Goal: Task Accomplishment & Management: Complete application form

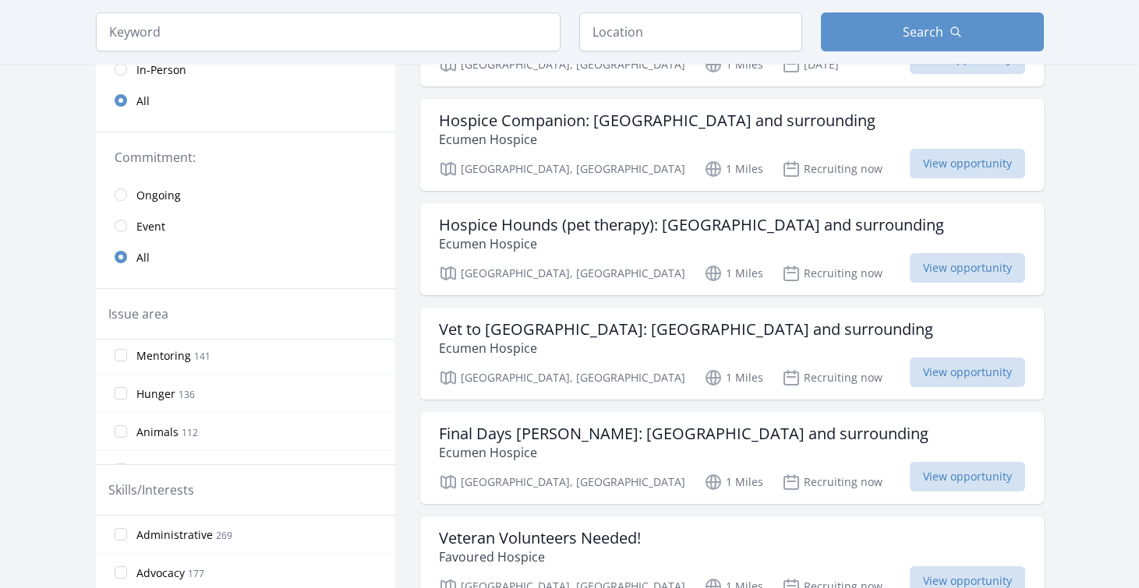
scroll to position [234, 0]
click at [122, 358] on input "Animals 112" at bounding box center [121, 354] width 12 height 12
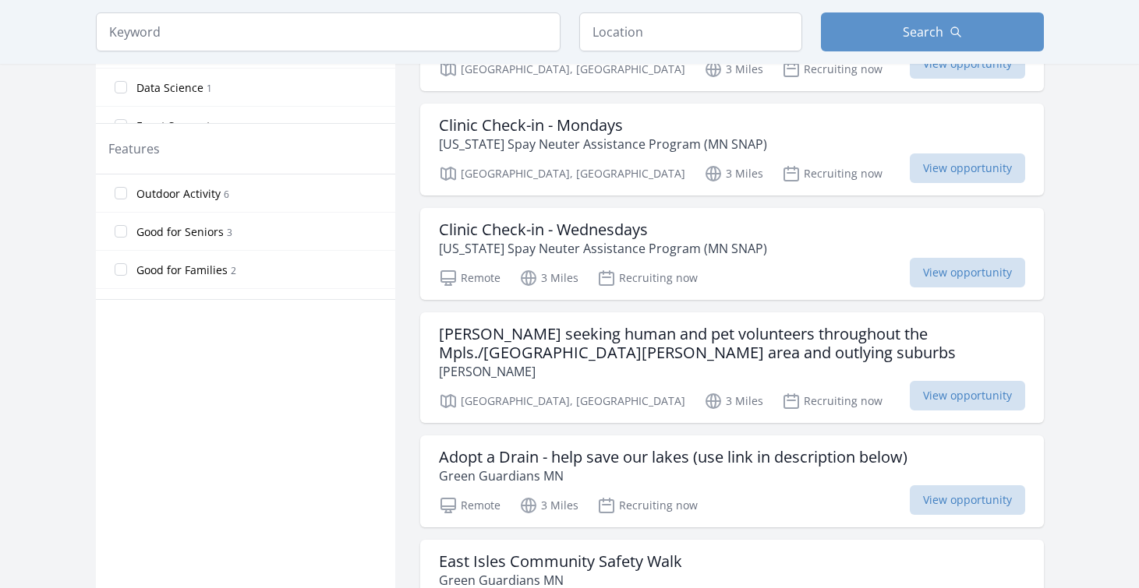
scroll to position [779, 0]
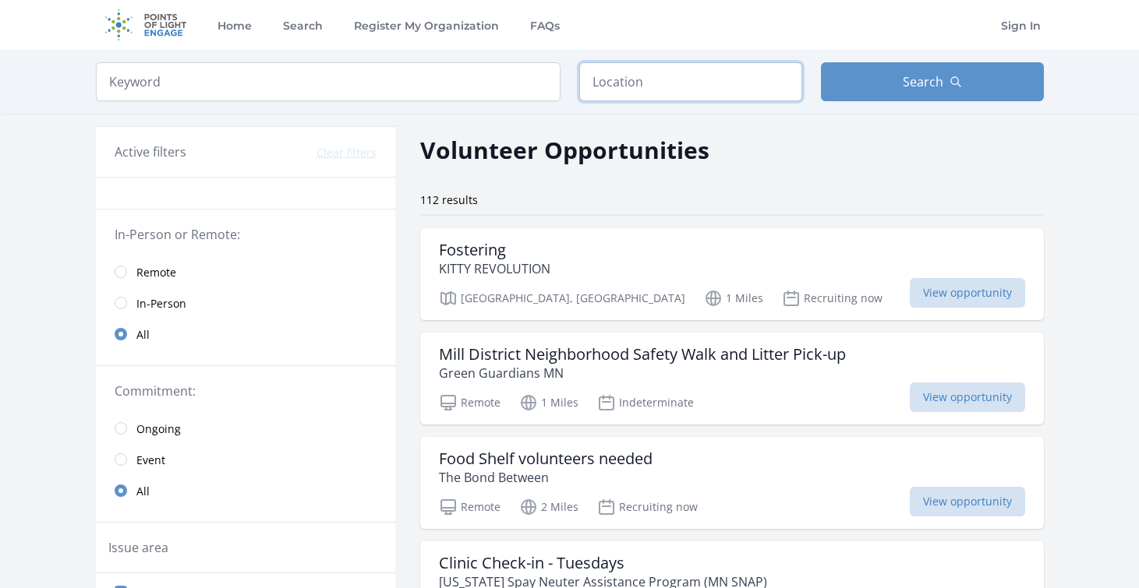
click at [637, 79] on input "text" at bounding box center [690, 81] width 223 height 39
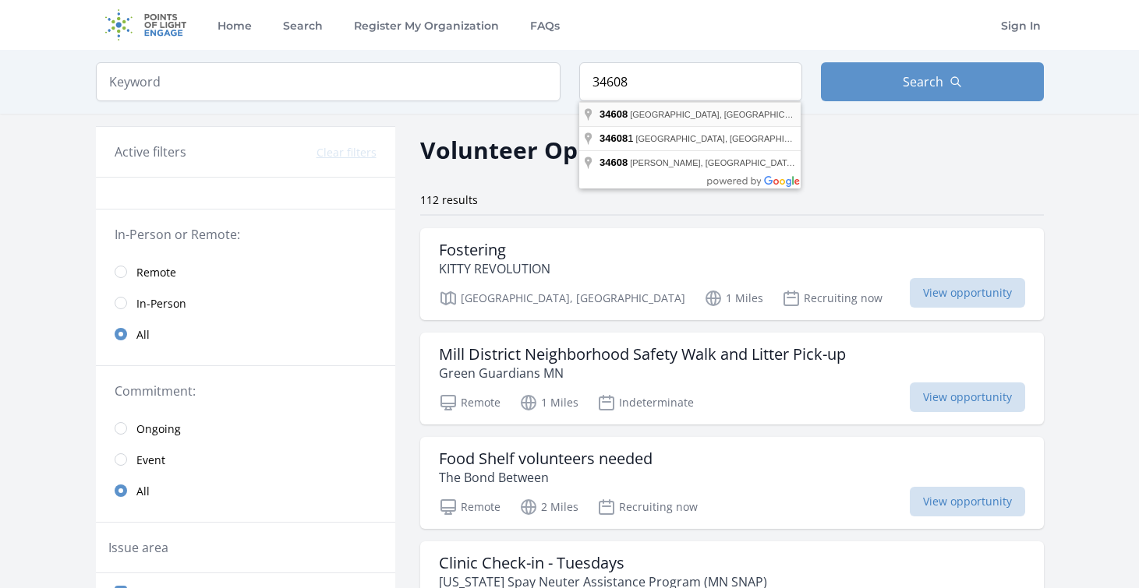
type input "[GEOGRAPHIC_DATA], [GEOGRAPHIC_DATA]"
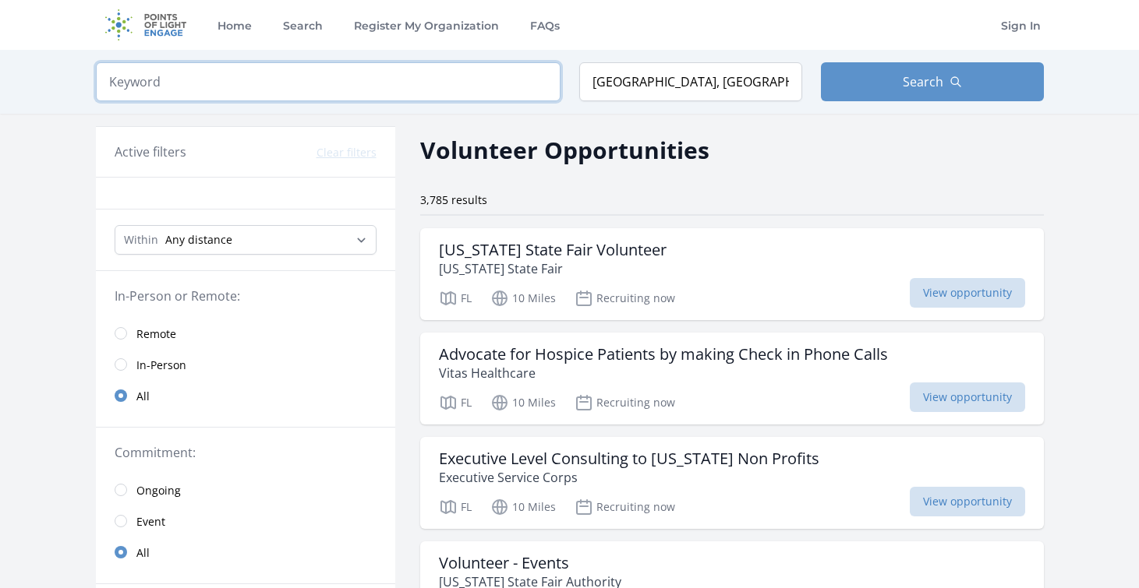
click at [190, 81] on input "search" at bounding box center [328, 81] width 464 height 39
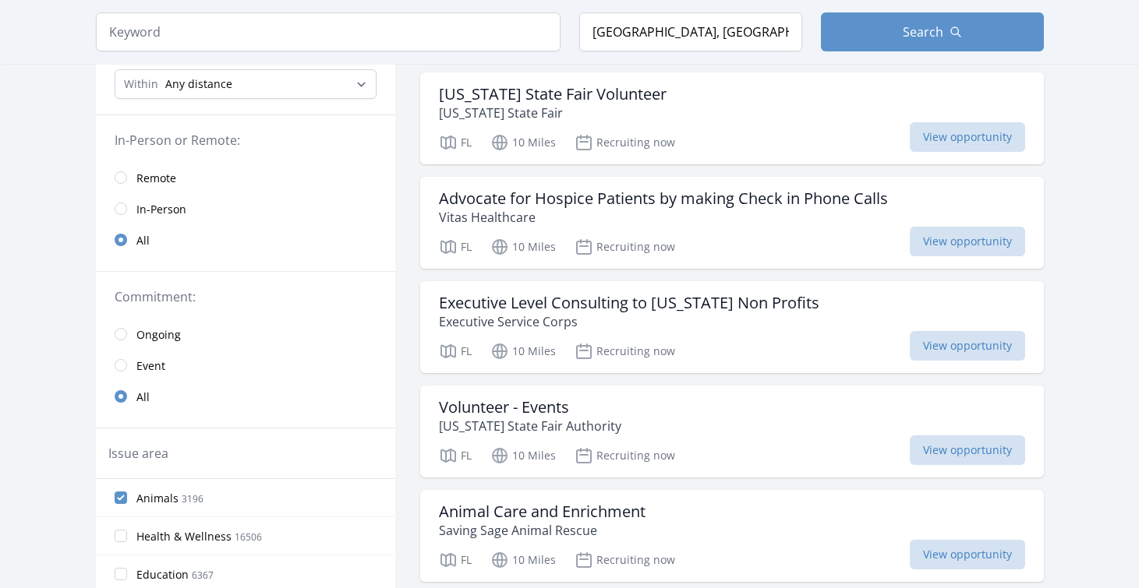
click at [367, 445] on div "Issue area" at bounding box center [245, 453] width 274 height 19
click at [125, 204] on input "radio" at bounding box center [121, 209] width 12 height 12
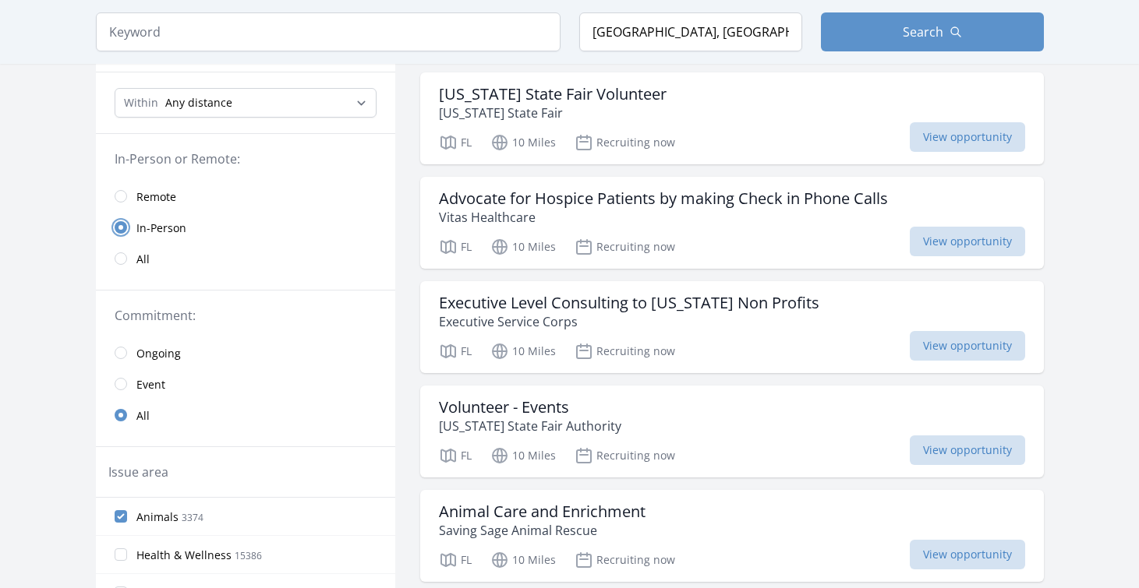
click at [119, 229] on input "radio" at bounding box center [121, 227] width 12 height 12
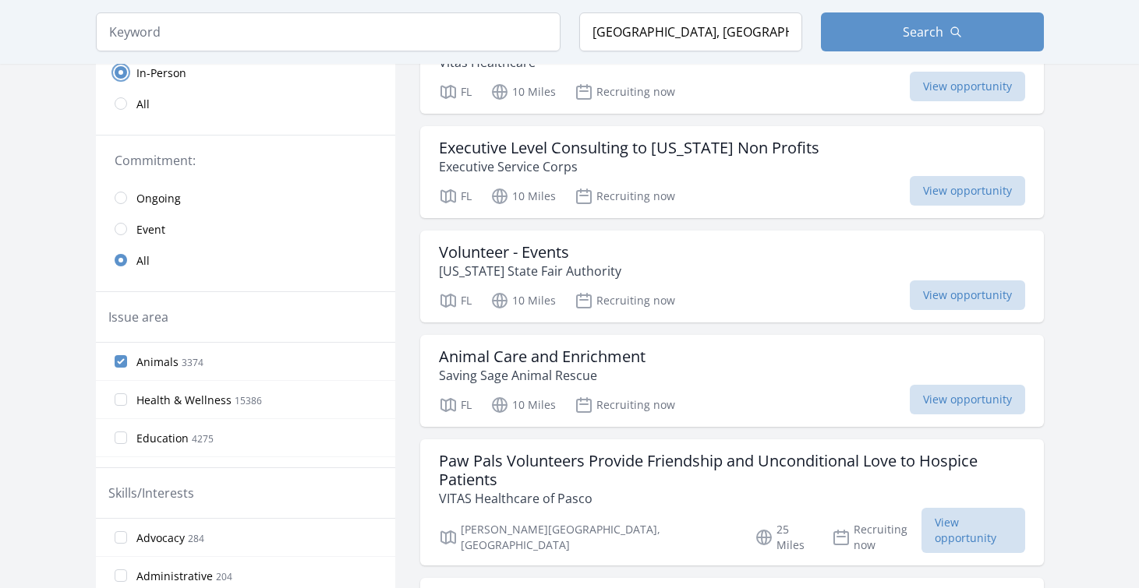
scroll to position [312, 0]
click at [125, 227] on input "radio" at bounding box center [121, 228] width 12 height 12
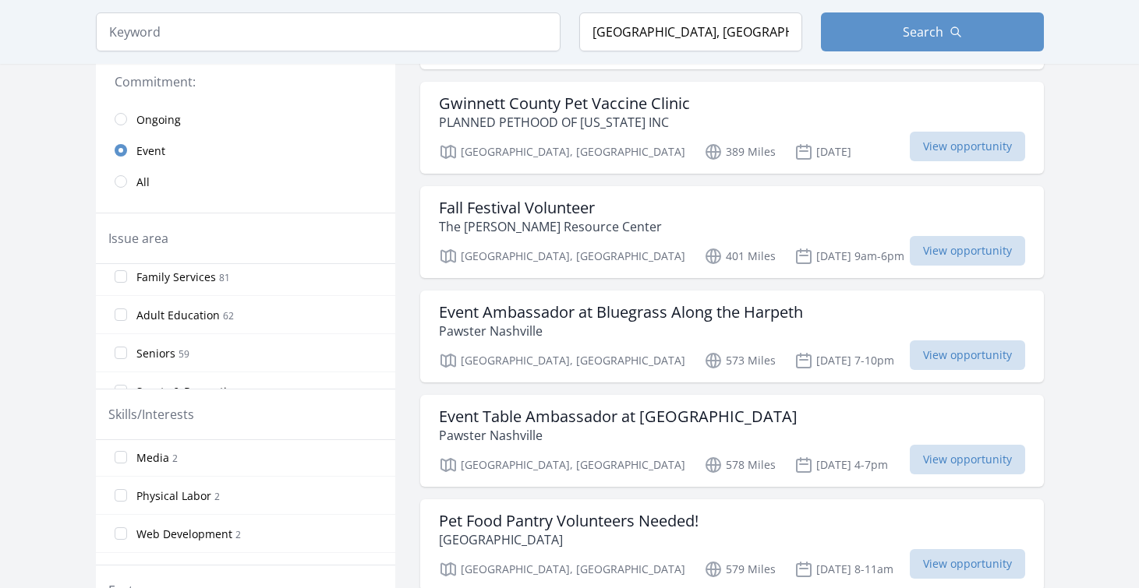
scroll to position [234, 0]
click at [122, 310] on input "Arts & Culture 143" at bounding box center [121, 316] width 12 height 12
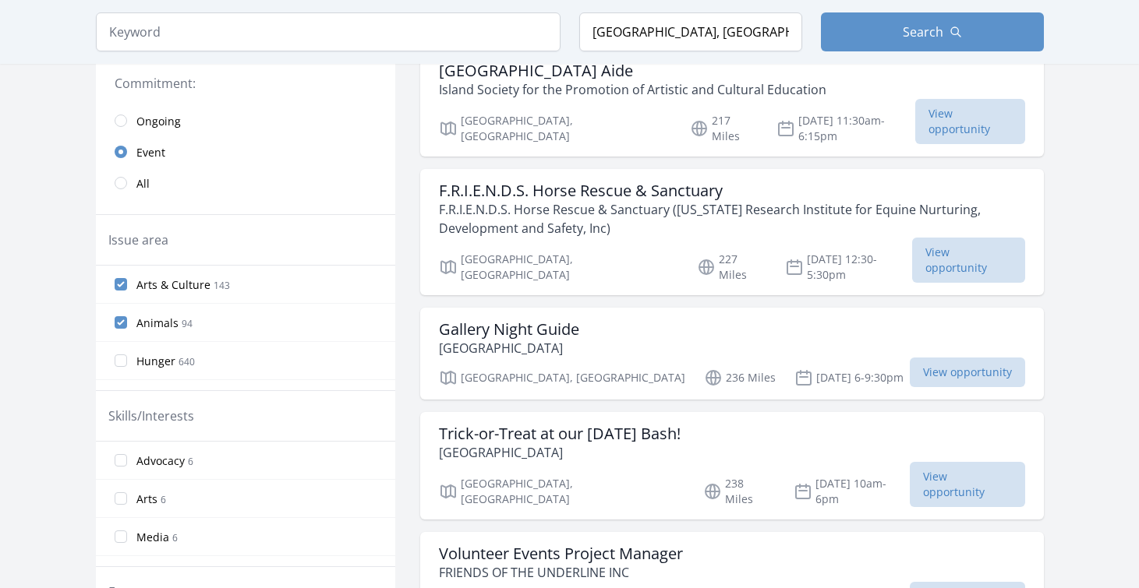
scroll to position [390, 0]
click at [117, 283] on input "Arts & Culture 143" at bounding box center [121, 283] width 12 height 12
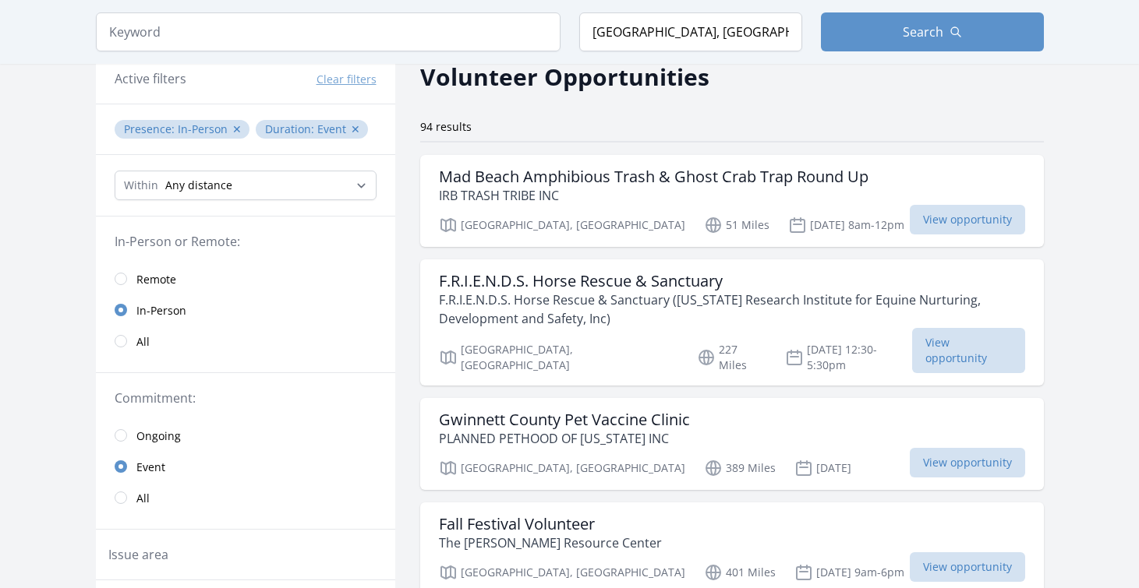
scroll to position [0, 0]
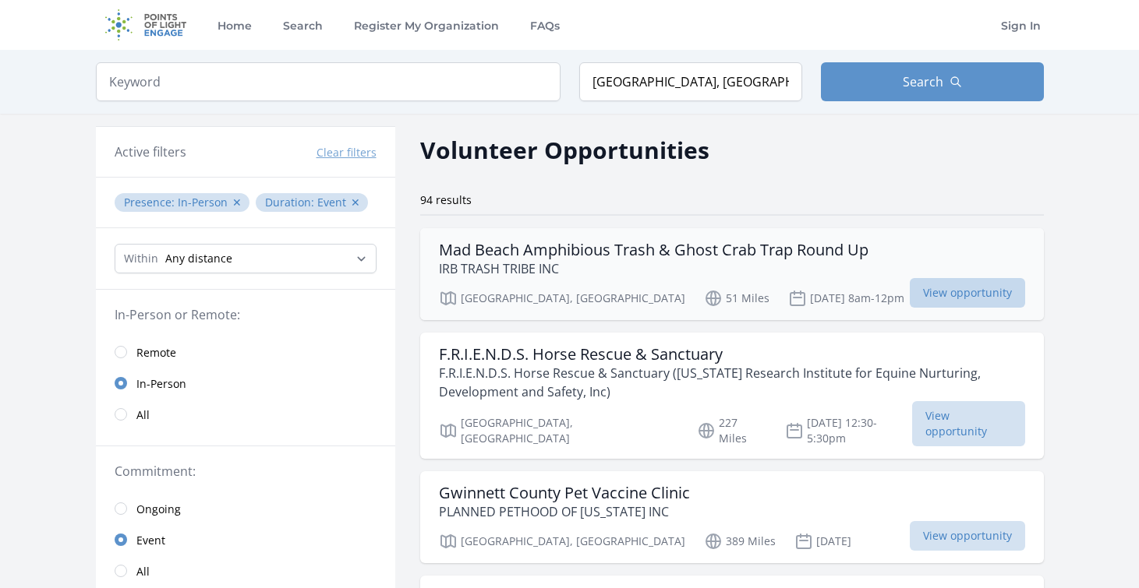
click at [989, 300] on span "View opportunity" at bounding box center [966, 293] width 115 height 30
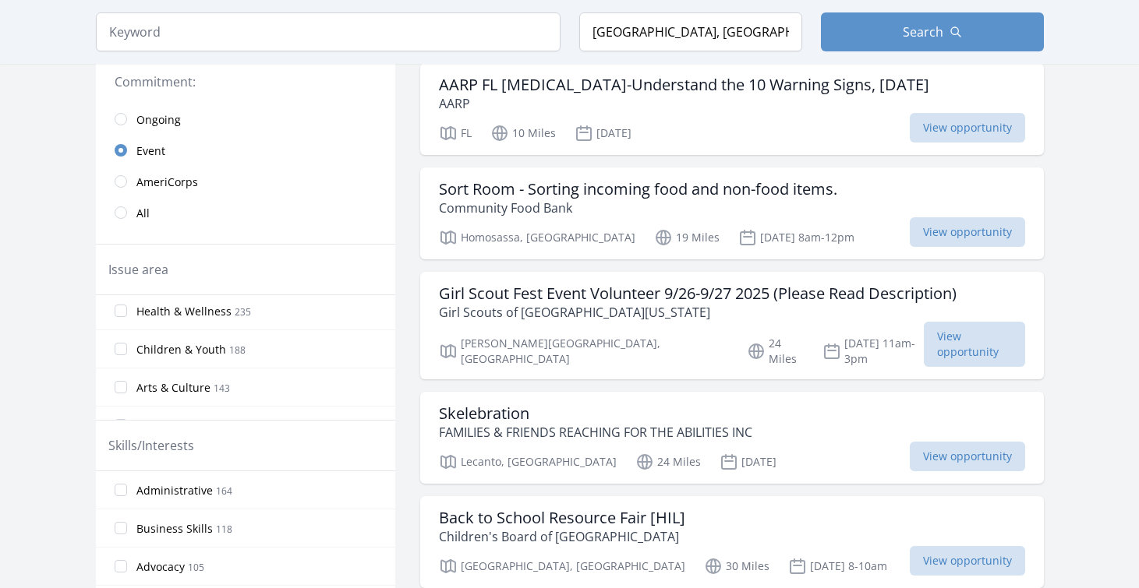
scroll to position [234, 0]
click at [123, 348] on input "Animals 94" at bounding box center [121, 347] width 12 height 12
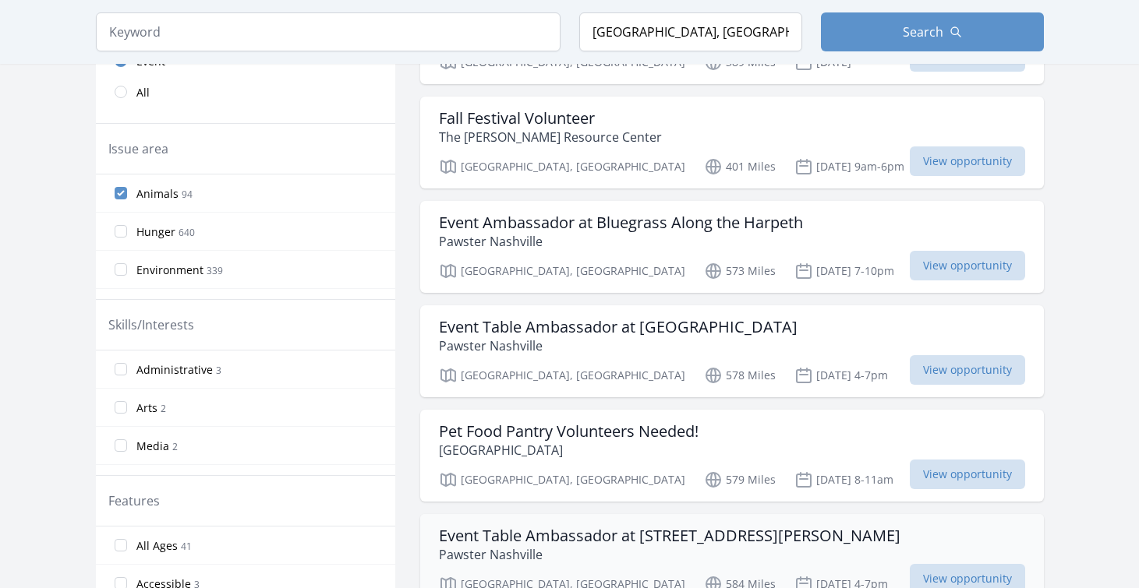
scroll to position [468, 0]
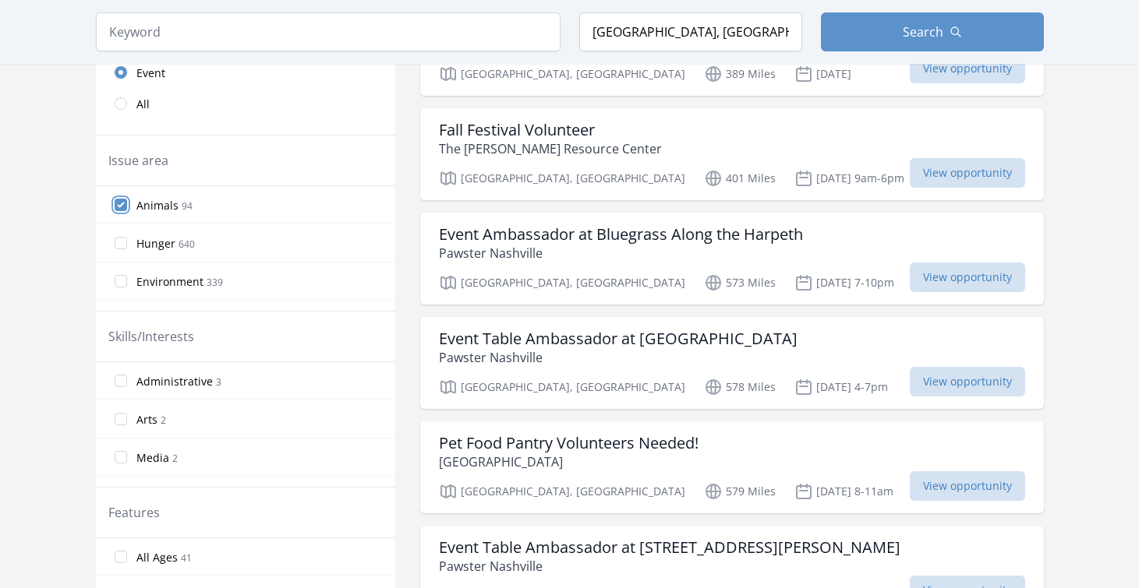
click at [122, 203] on input "Animals 94" at bounding box center [121, 205] width 12 height 12
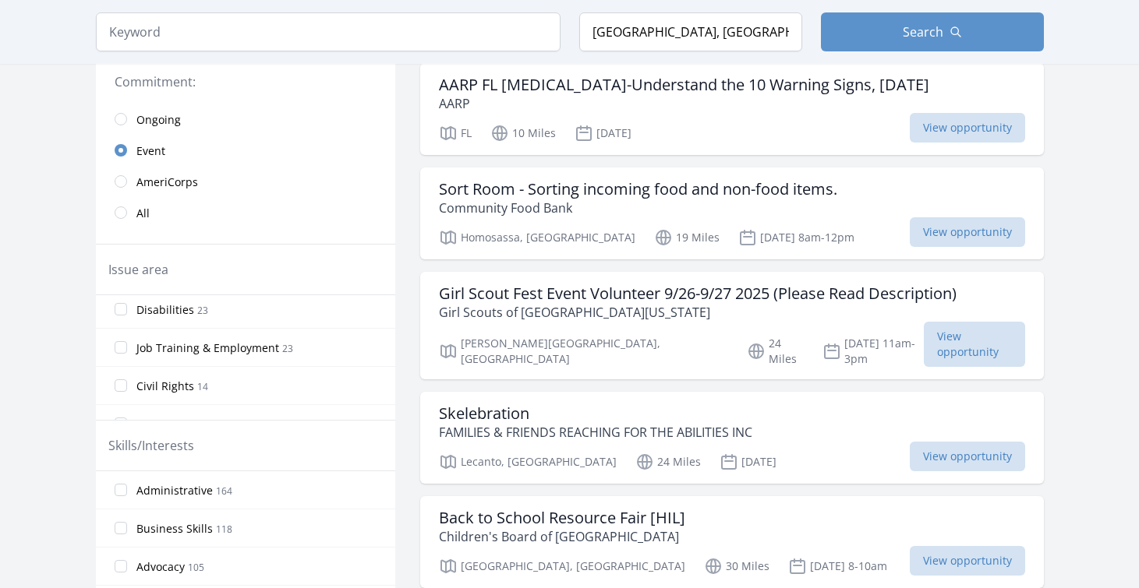
scroll to position [701, 0]
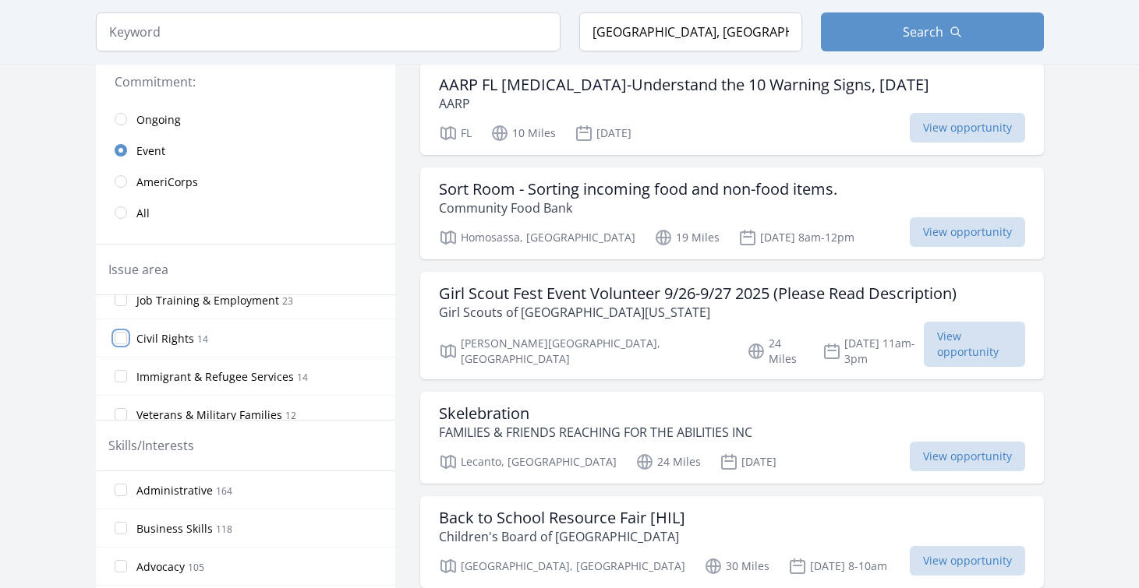
click at [125, 336] on input "Civil Rights 14" at bounding box center [121, 338] width 12 height 12
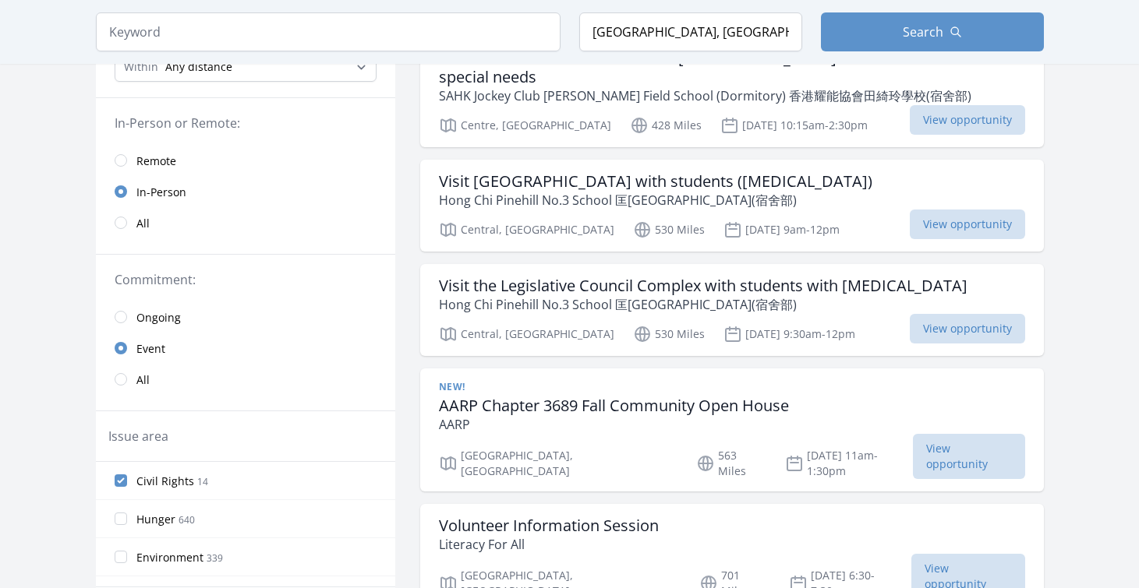
scroll to position [234, 0]
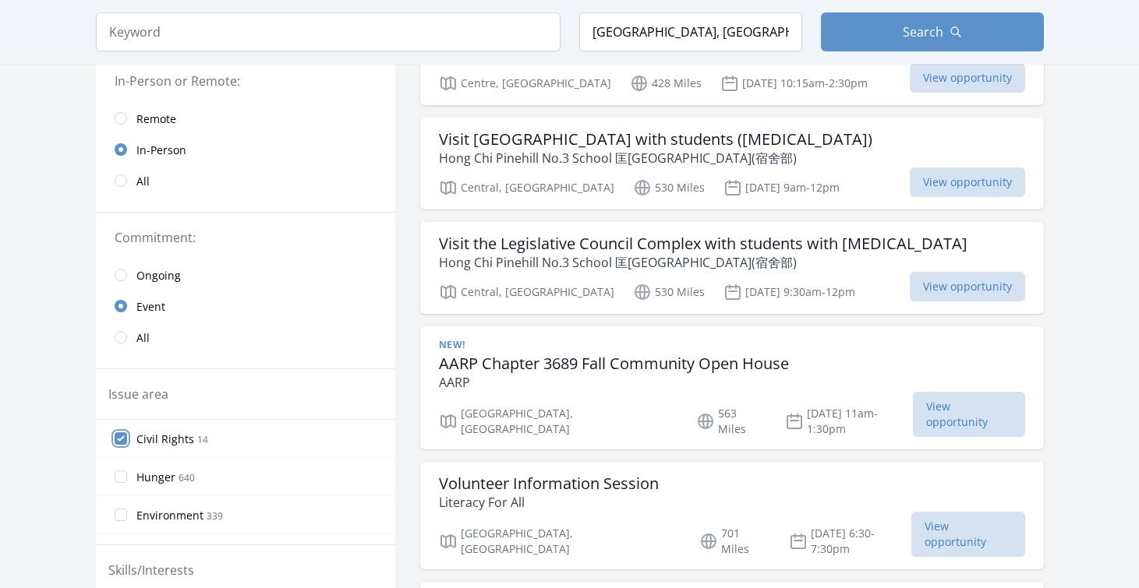
click at [122, 435] on input "Civil Rights 14" at bounding box center [121, 438] width 12 height 12
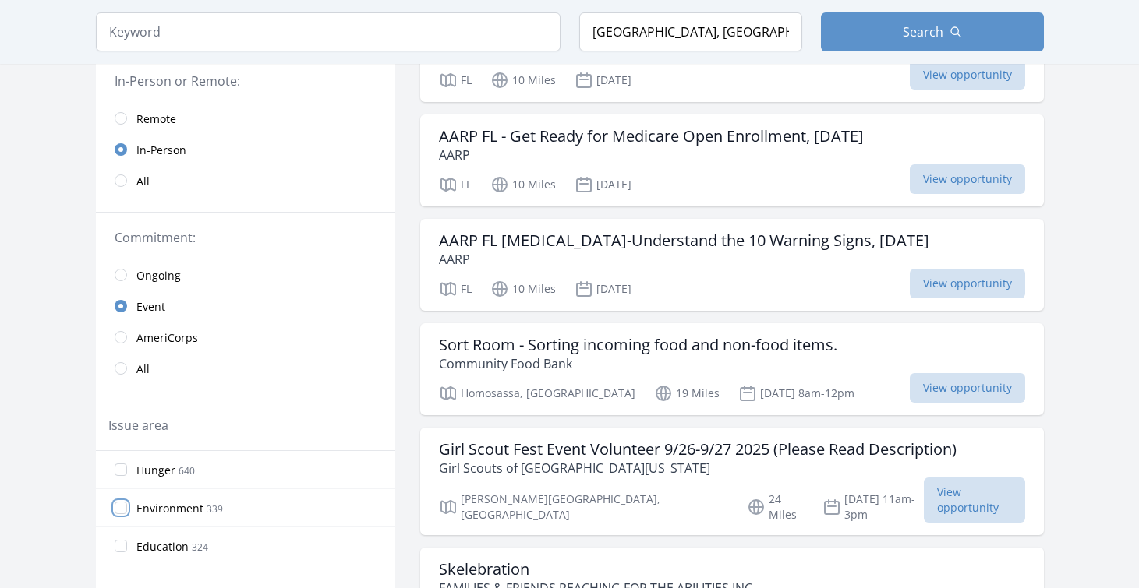
click at [122, 504] on input "Environment 339" at bounding box center [121, 508] width 12 height 12
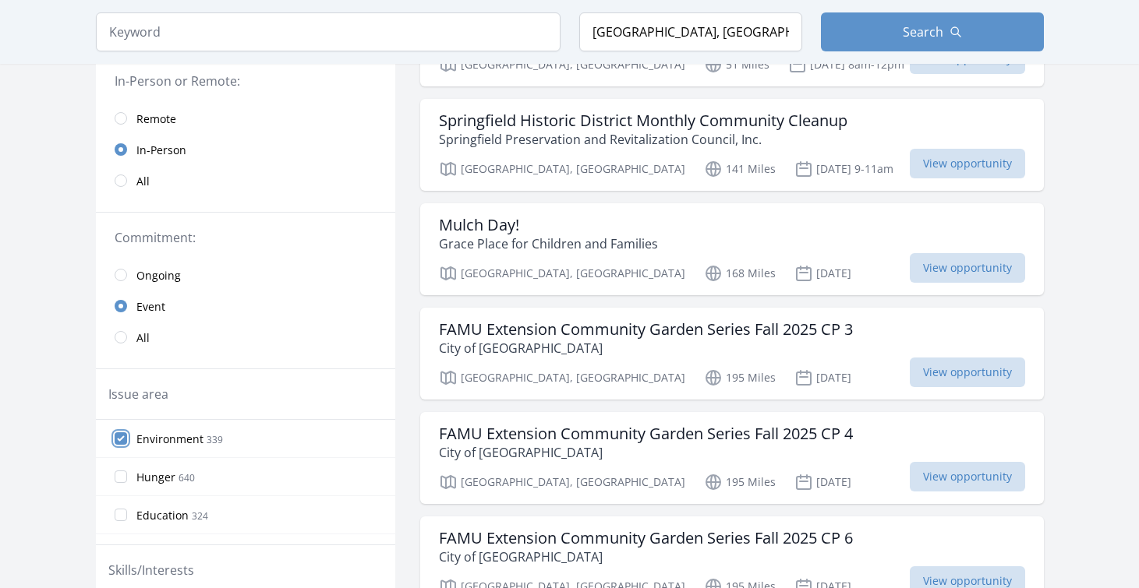
click at [120, 436] on input "Environment 339" at bounding box center [121, 438] width 12 height 12
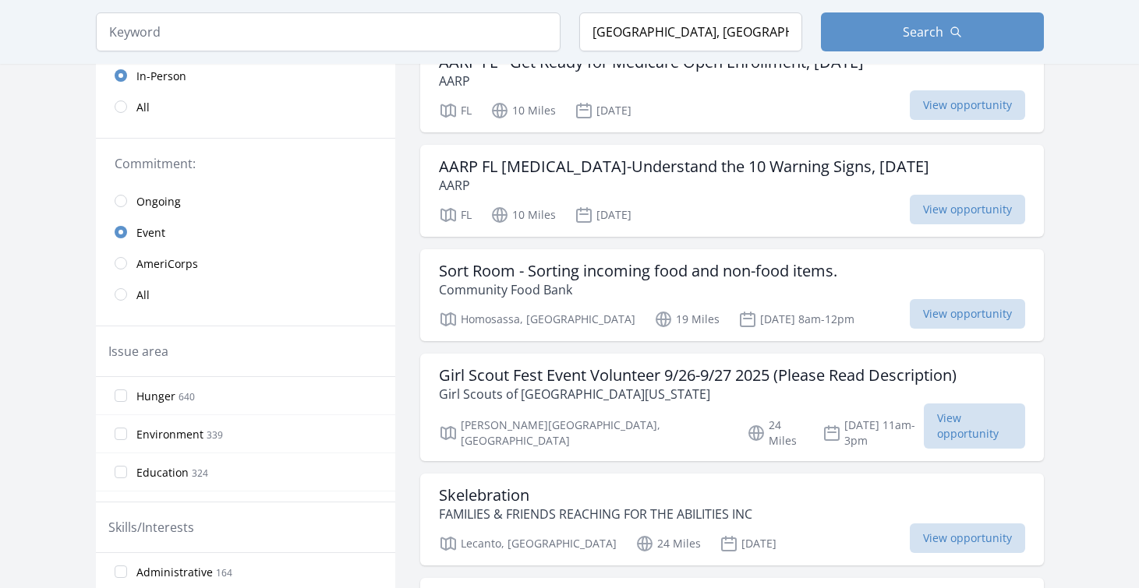
scroll to position [312, 0]
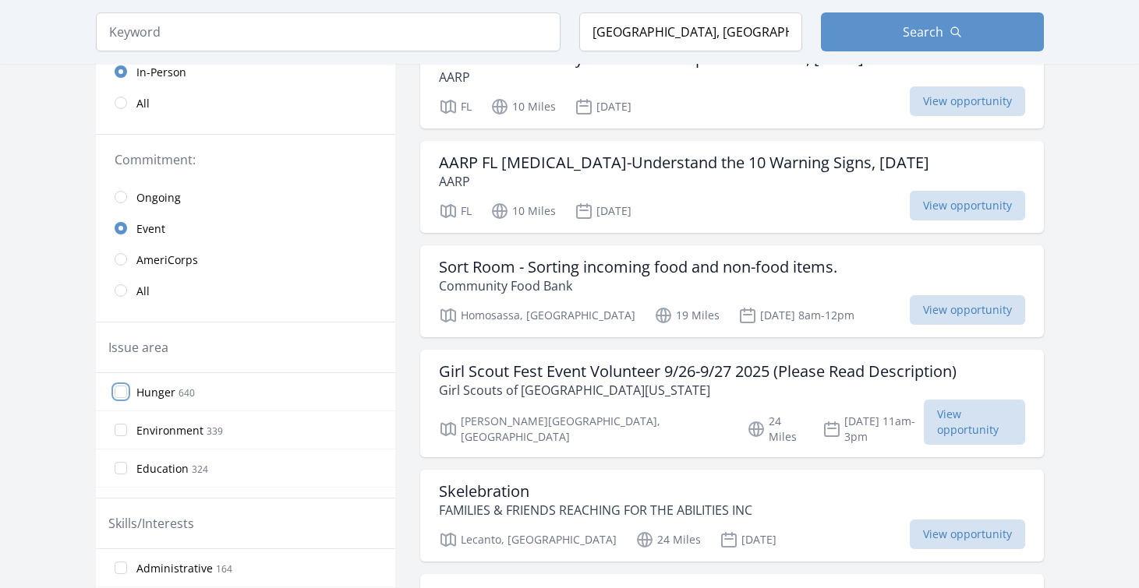
click at [125, 392] on input "Hunger 640" at bounding box center [121, 392] width 12 height 12
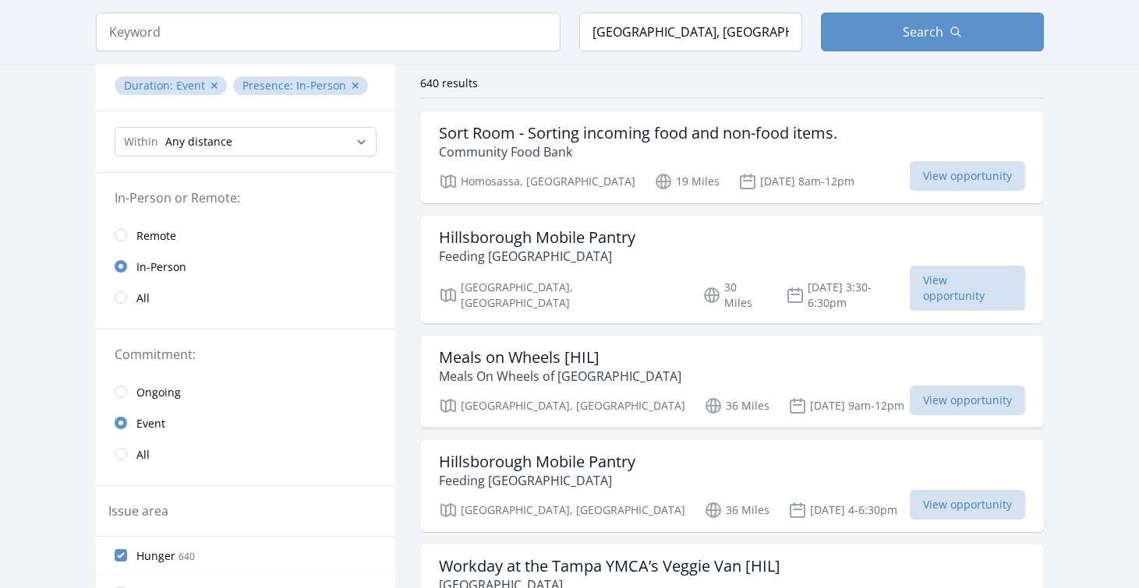
scroll to position [78, 0]
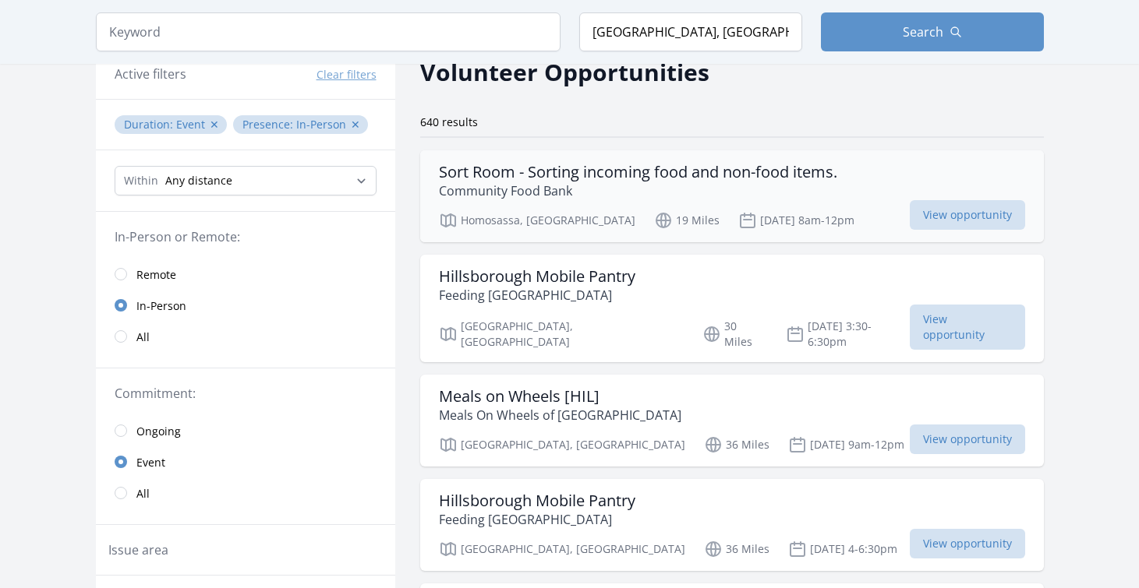
click at [559, 178] on h3 "Sort Room - Sorting incoming food and non-food items." at bounding box center [638, 172] width 398 height 19
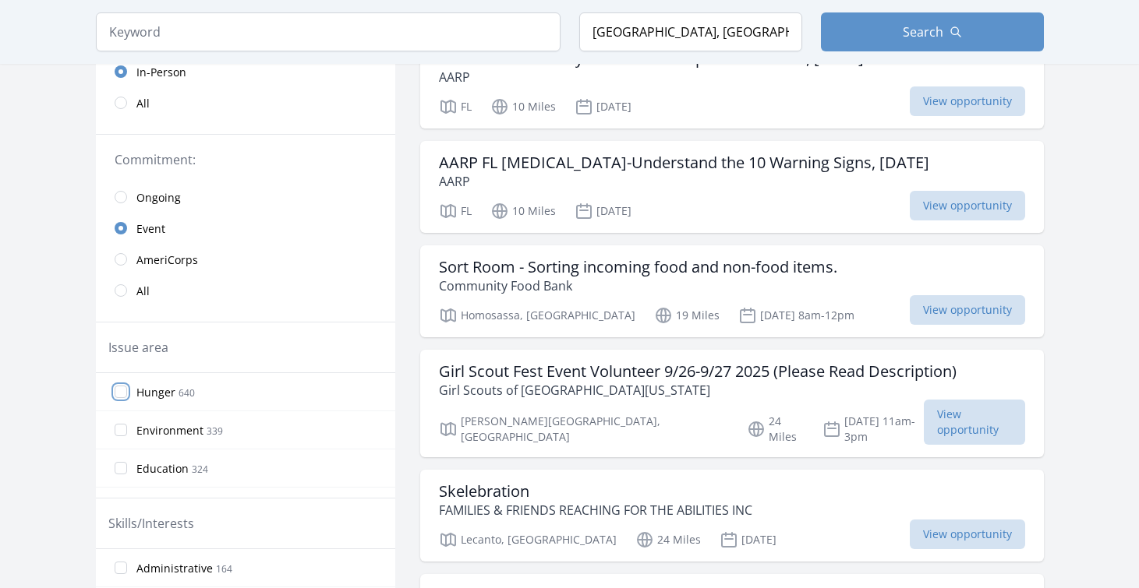
click at [122, 391] on input "Hunger 640" at bounding box center [121, 392] width 12 height 12
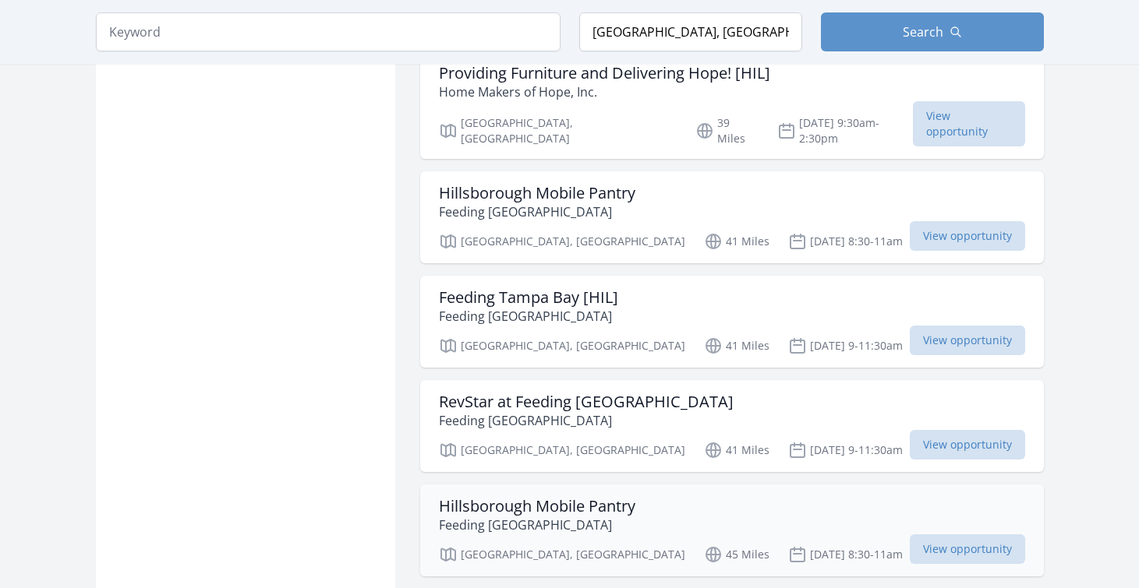
scroll to position [1325, 0]
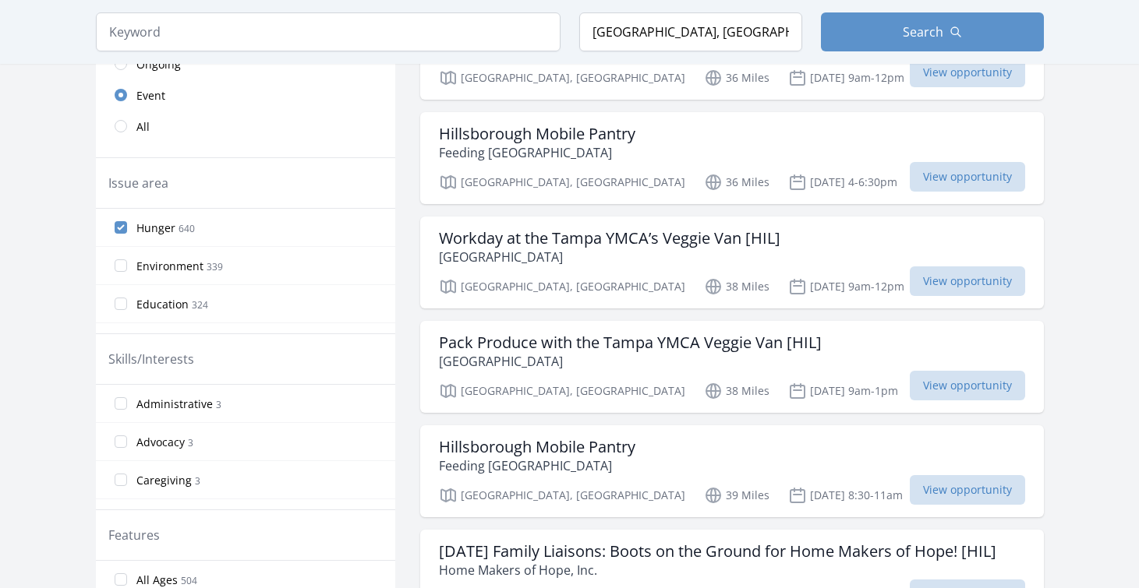
scroll to position [390, 0]
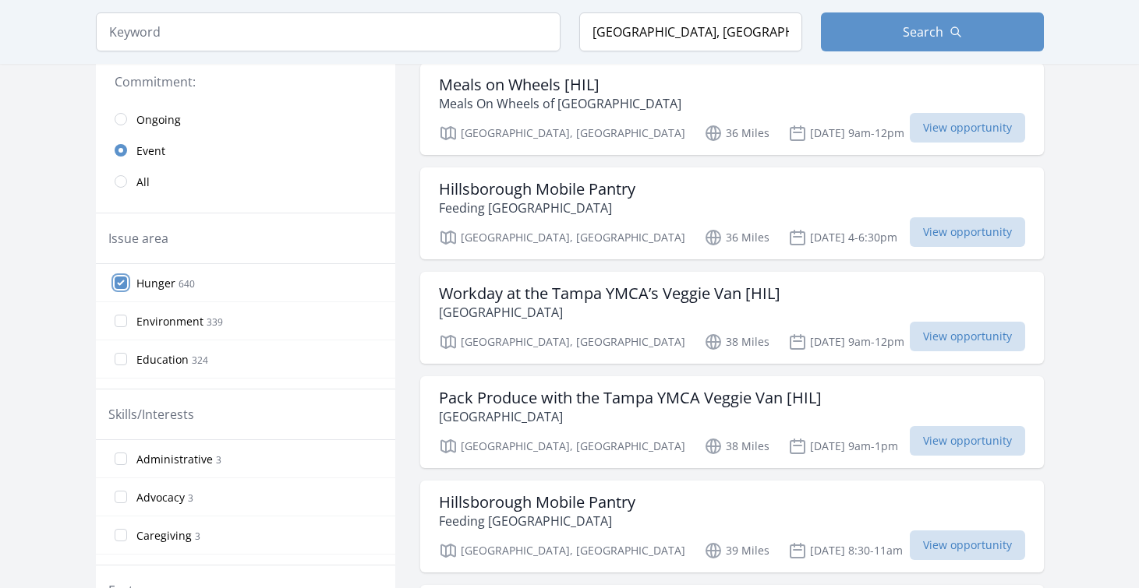
click at [122, 282] on input "Hunger 640" at bounding box center [121, 283] width 12 height 12
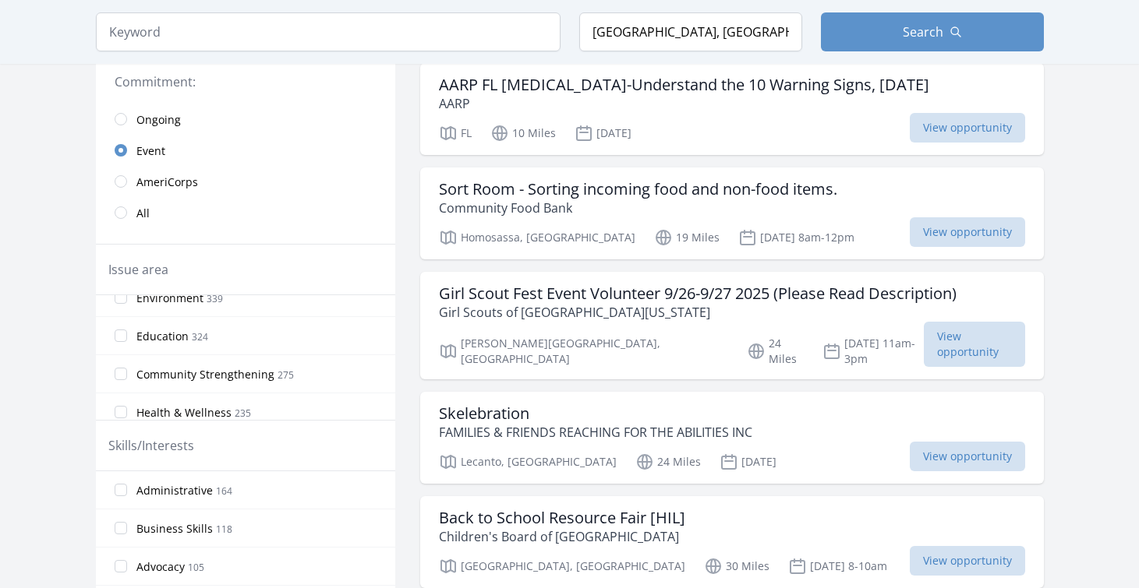
scroll to position [78, 0]
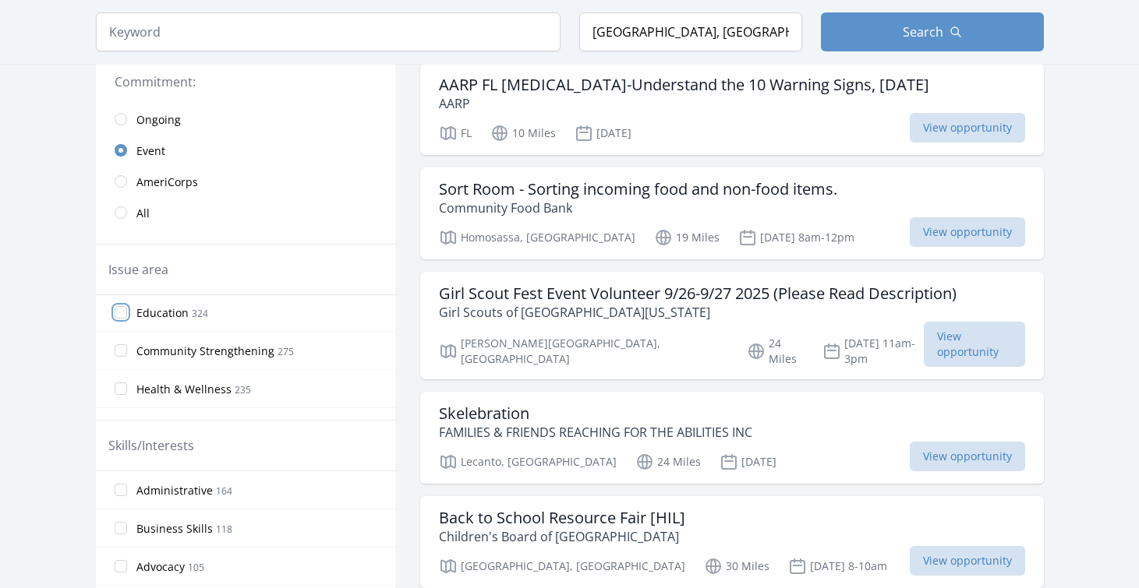
click at [117, 316] on input "Education 324" at bounding box center [121, 312] width 12 height 12
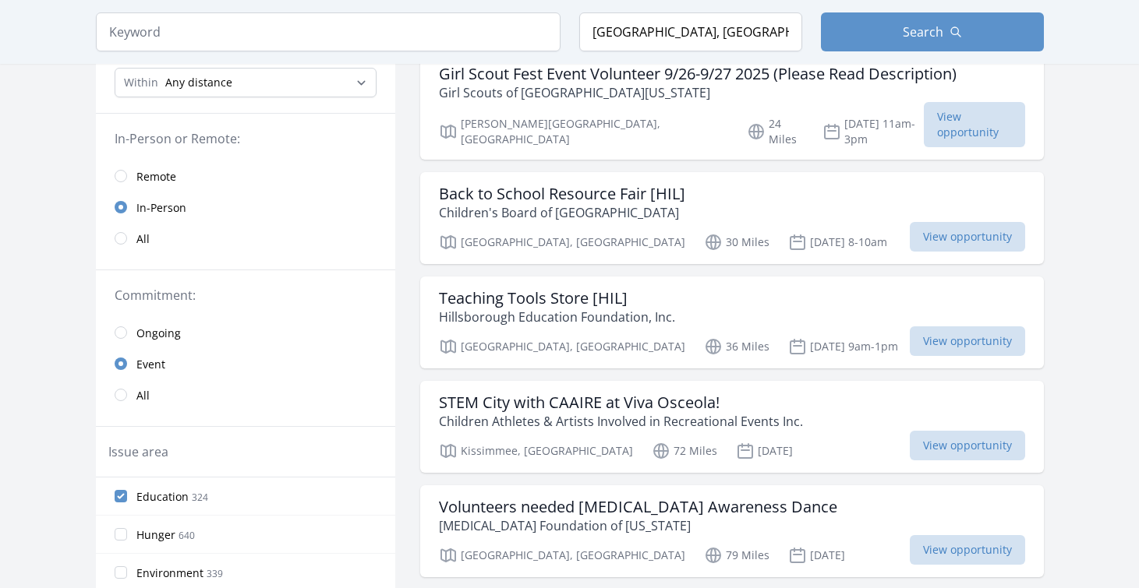
scroll to position [234, 0]
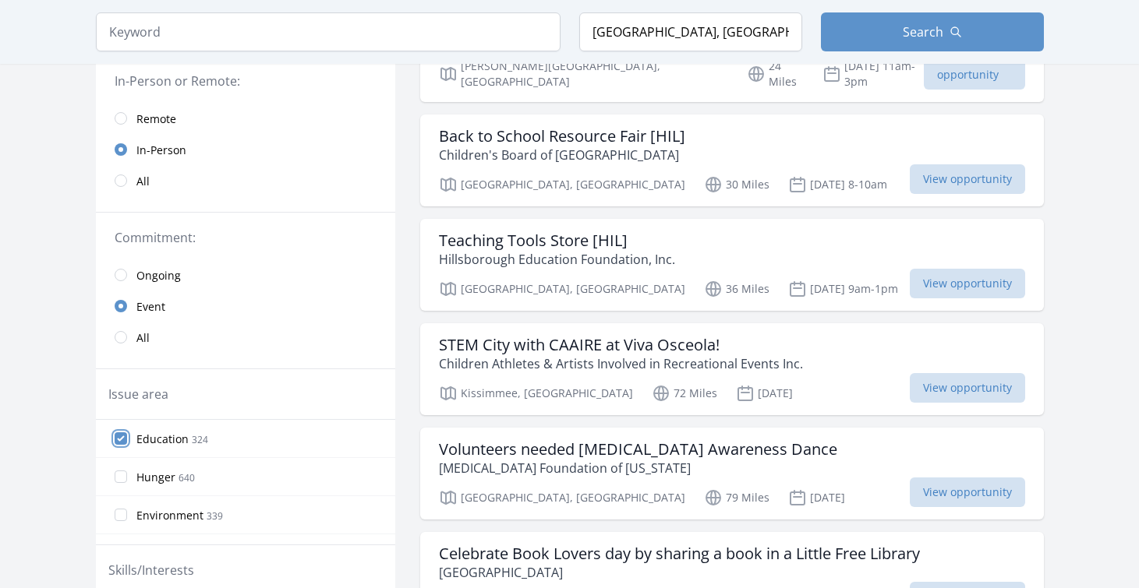
click at [123, 440] on input "Education 324" at bounding box center [121, 438] width 12 height 12
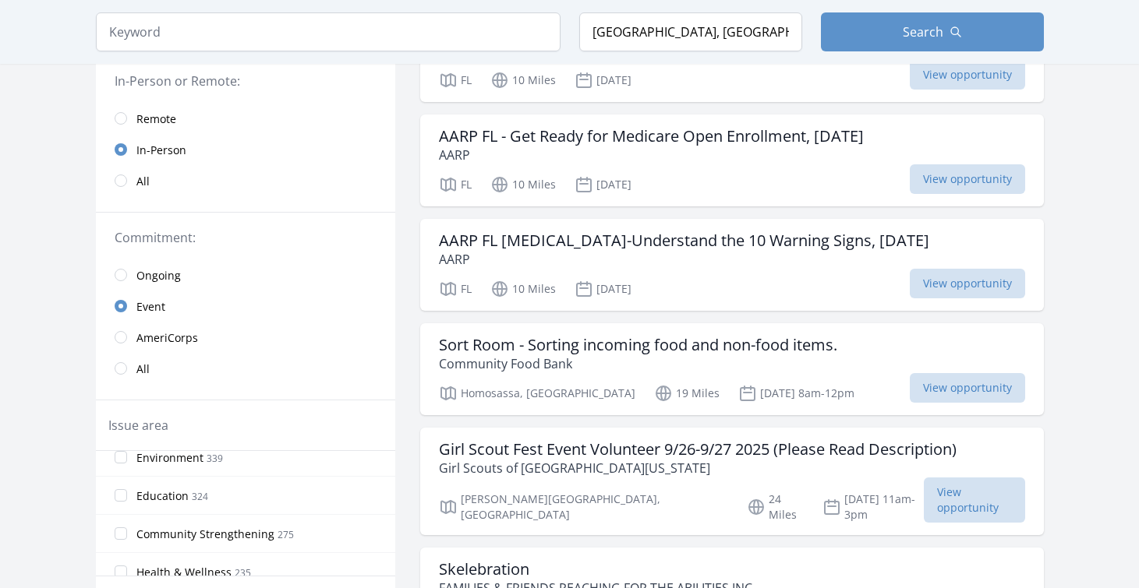
scroll to position [78, 0]
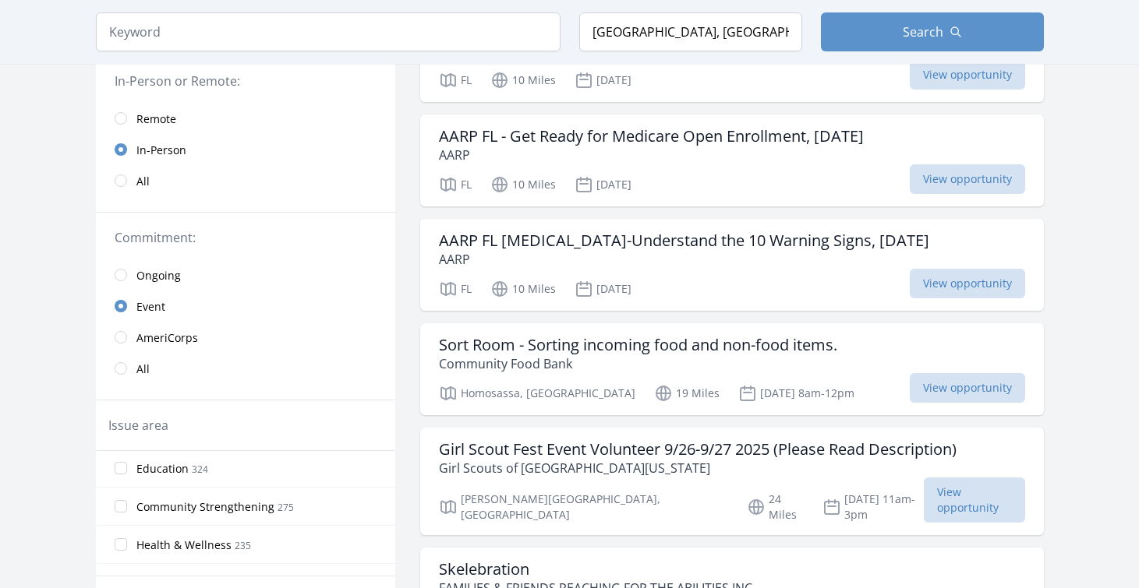
click at [127, 507] on label "Community Strengthening 275" at bounding box center [245, 506] width 299 height 31
click at [127, 507] on input "Community Strengthening 275" at bounding box center [121, 506] width 12 height 12
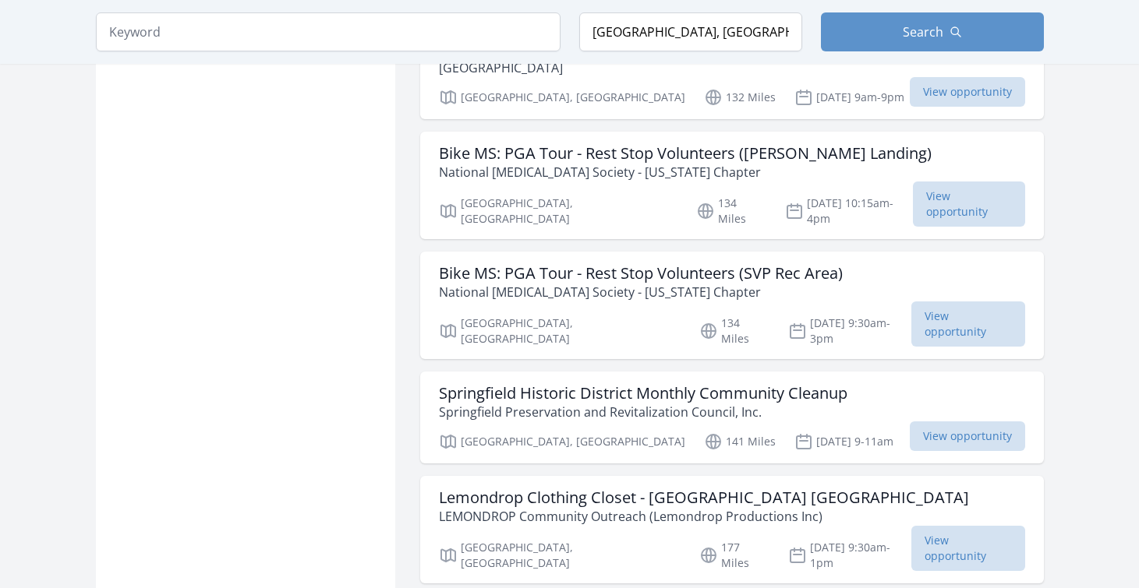
scroll to position [1481, 0]
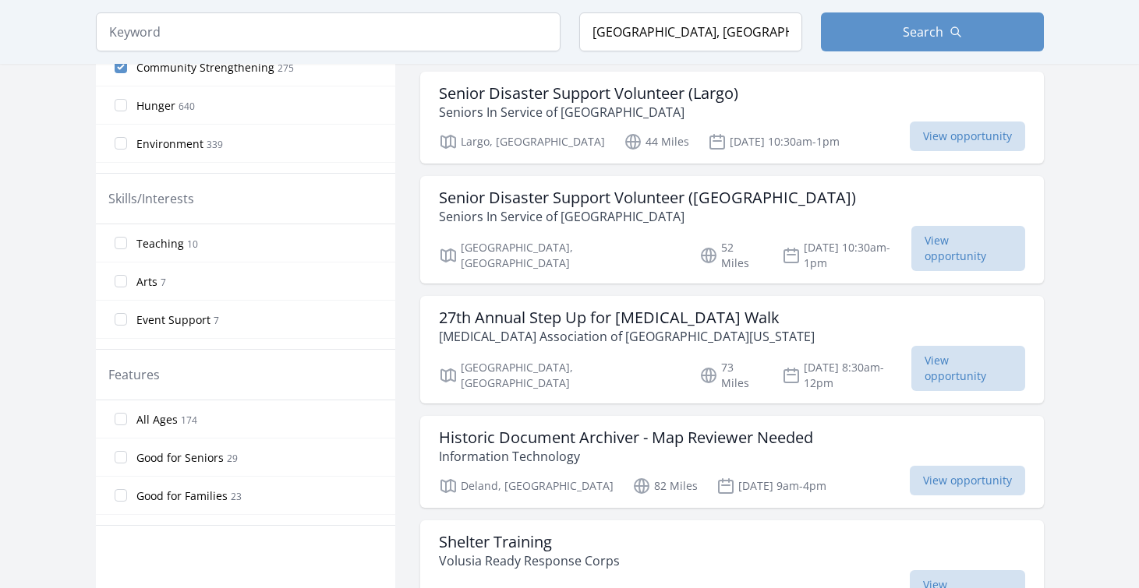
scroll to position [234, 0]
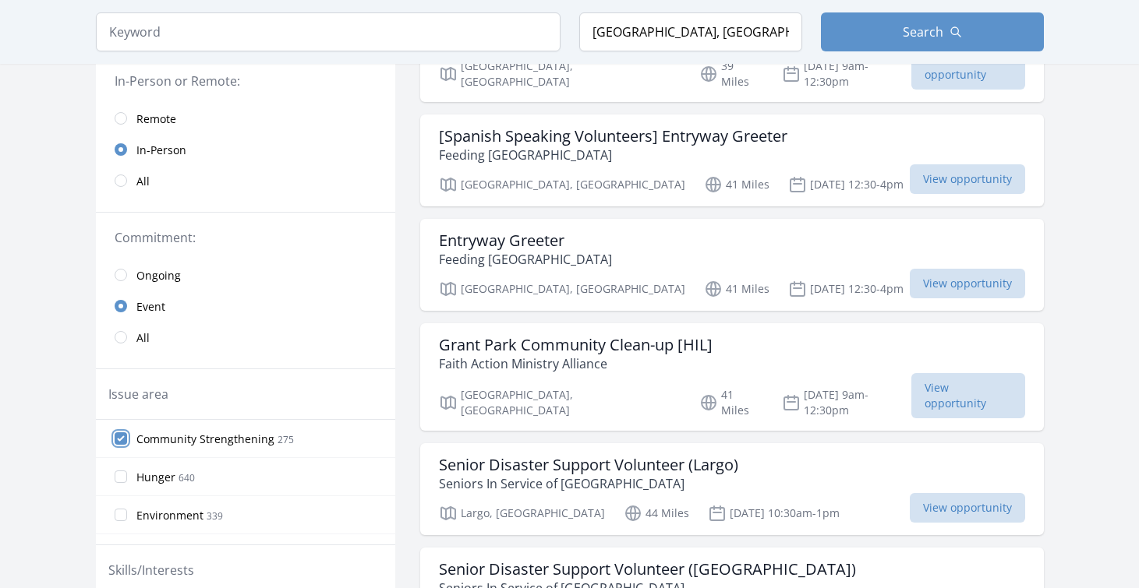
click at [121, 440] on input "Community Strengthening 275" at bounding box center [121, 438] width 12 height 12
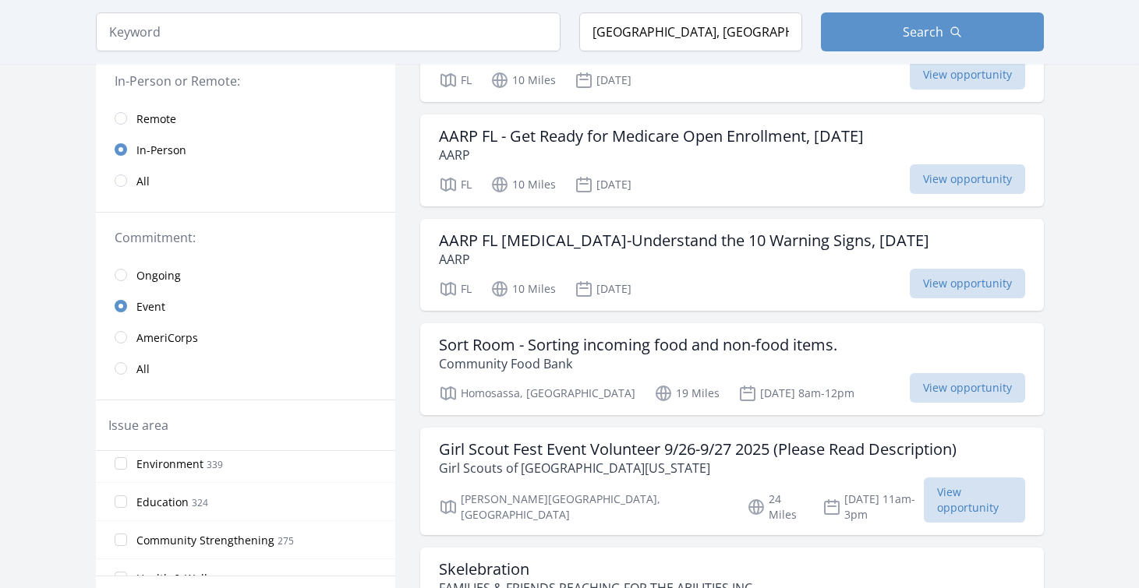
scroll to position [78, 0]
click at [124, 549] on input "Health & Wellness 235" at bounding box center [121, 544] width 12 height 12
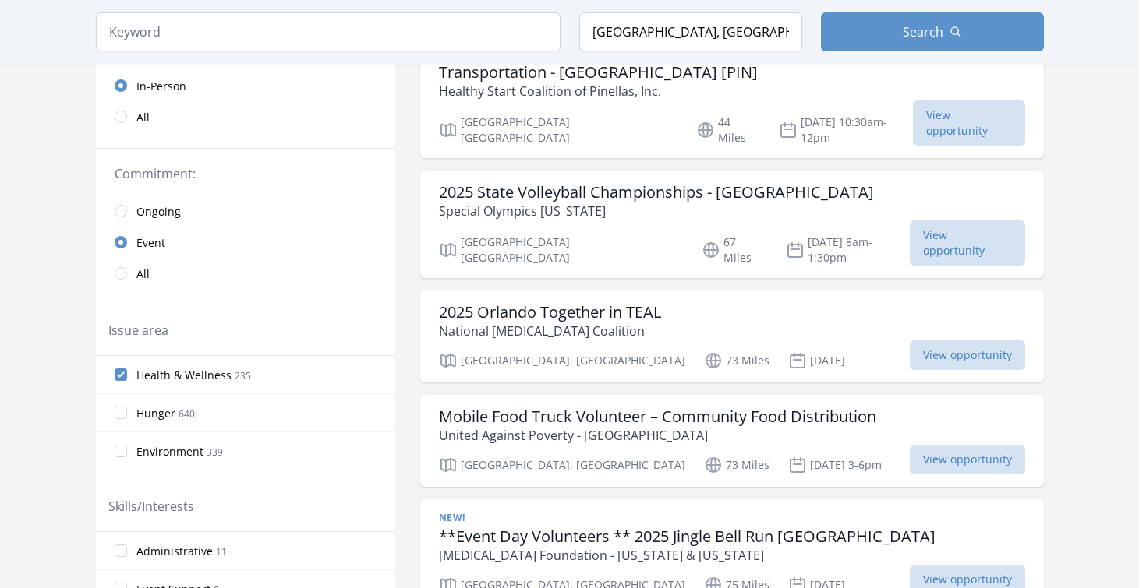
scroll to position [312, 0]
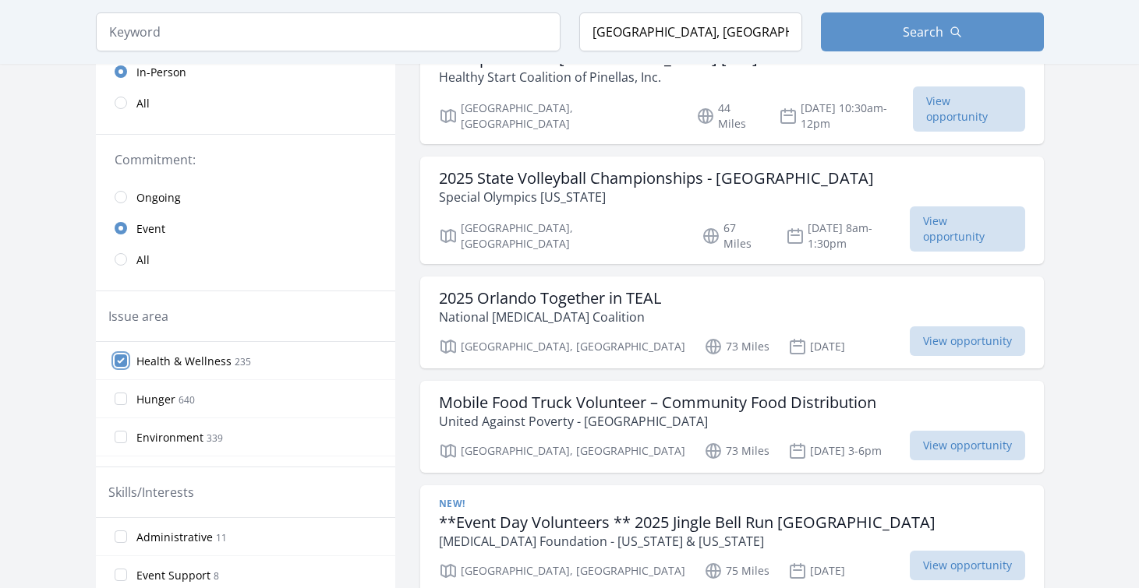
click at [121, 357] on input "Health & Wellness 235" at bounding box center [121, 361] width 12 height 12
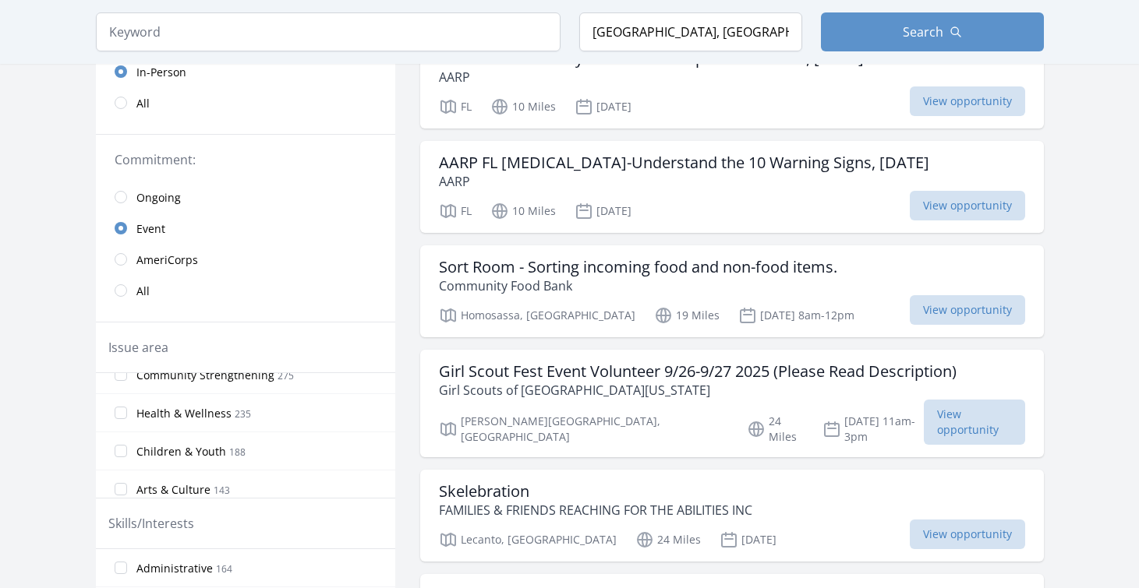
scroll to position [156, 0]
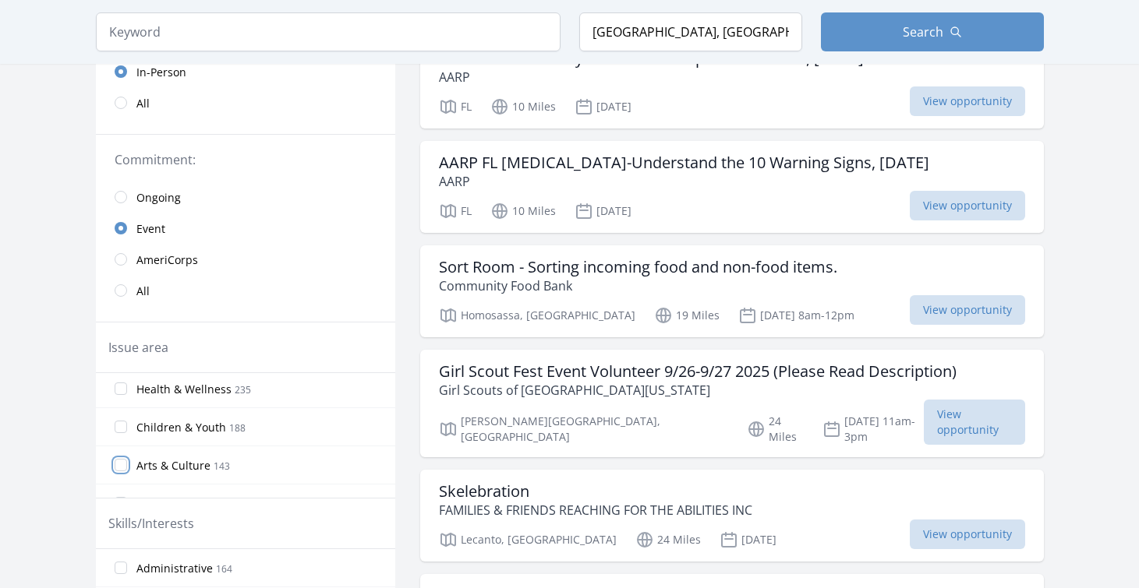
click at [125, 464] on input "Arts & Culture 143" at bounding box center [121, 465] width 12 height 12
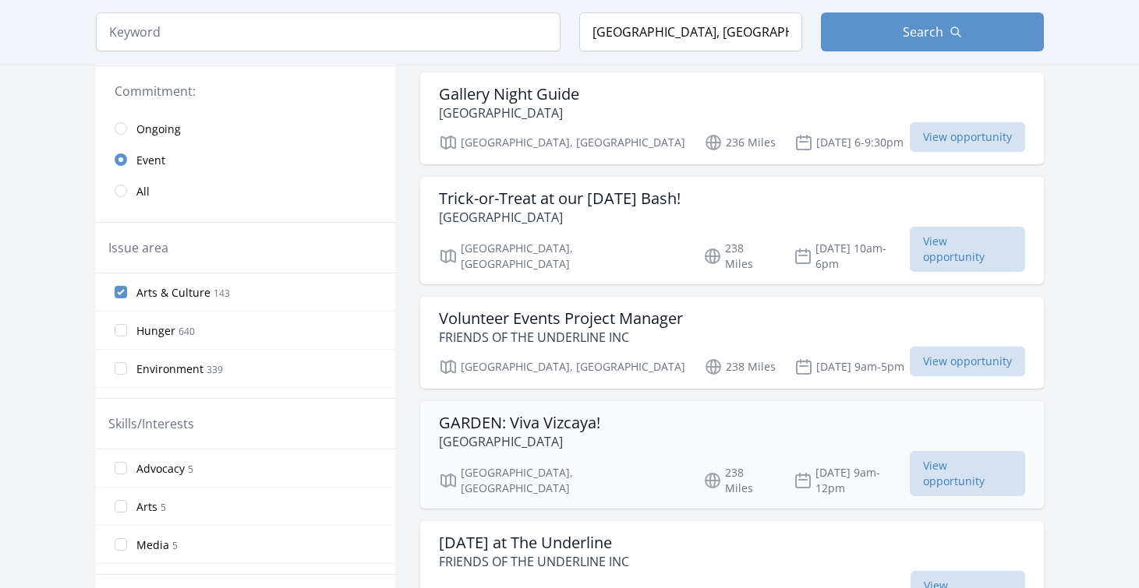
scroll to position [390, 0]
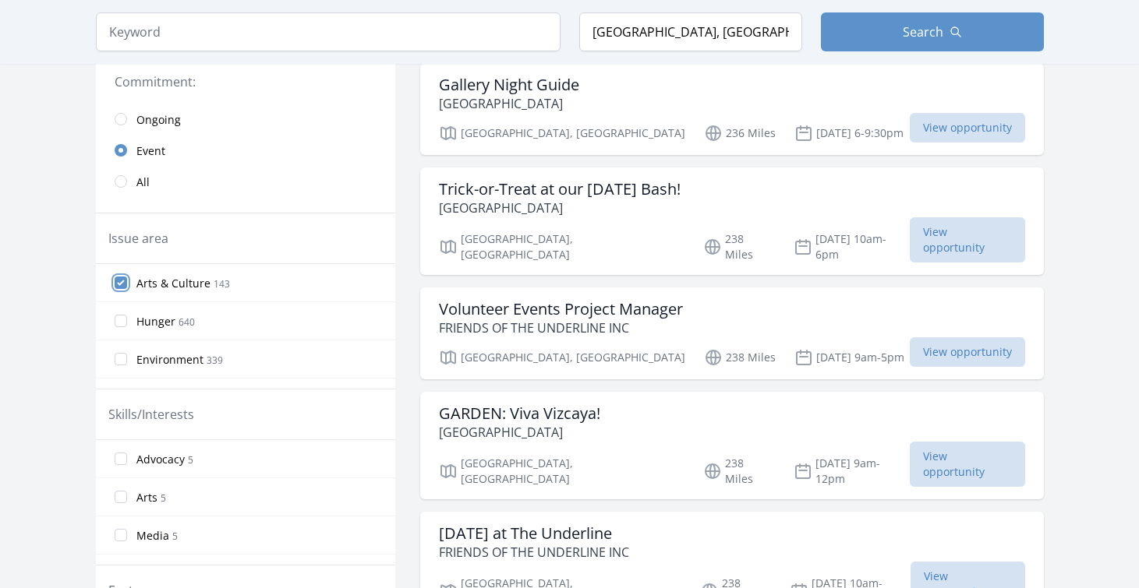
click at [120, 281] on input "Arts & Culture 143" at bounding box center [121, 283] width 12 height 12
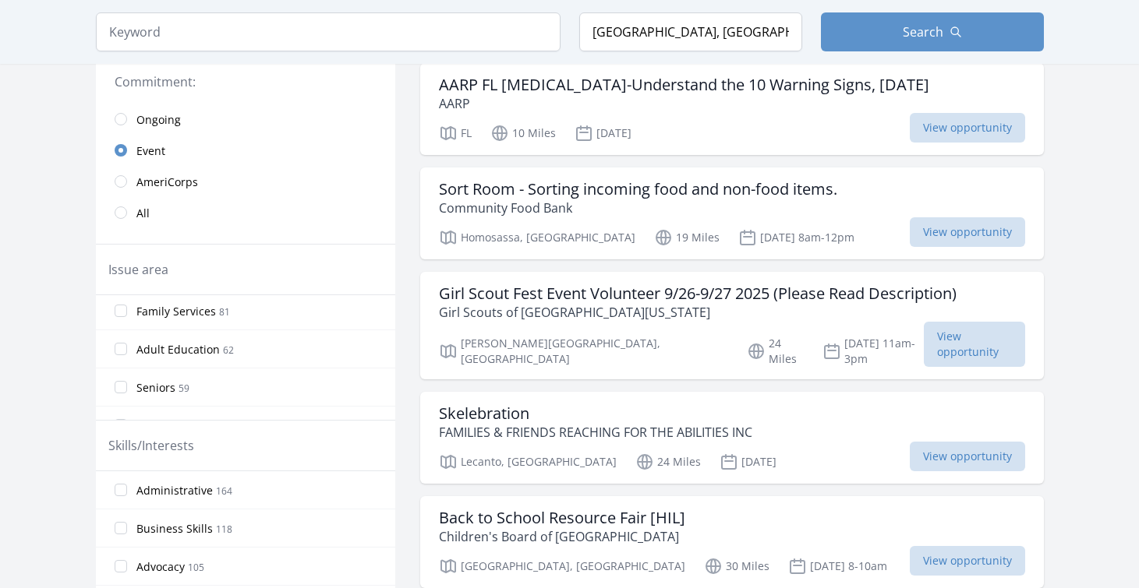
scroll to position [312, 0]
click at [124, 348] on input "Adult Education 62" at bounding box center [121, 346] width 12 height 12
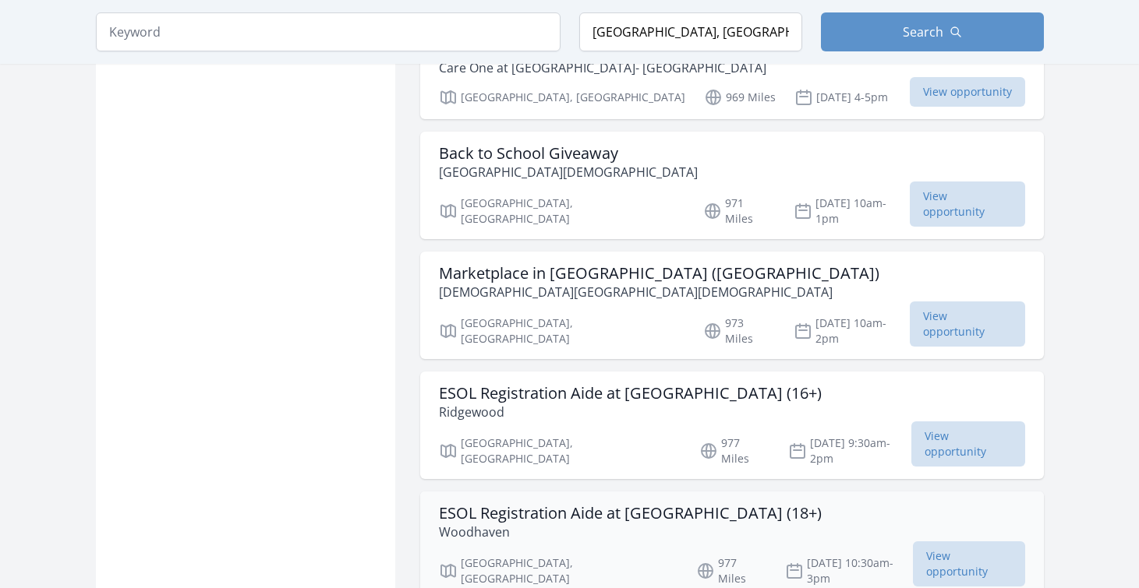
scroll to position [1870, 0]
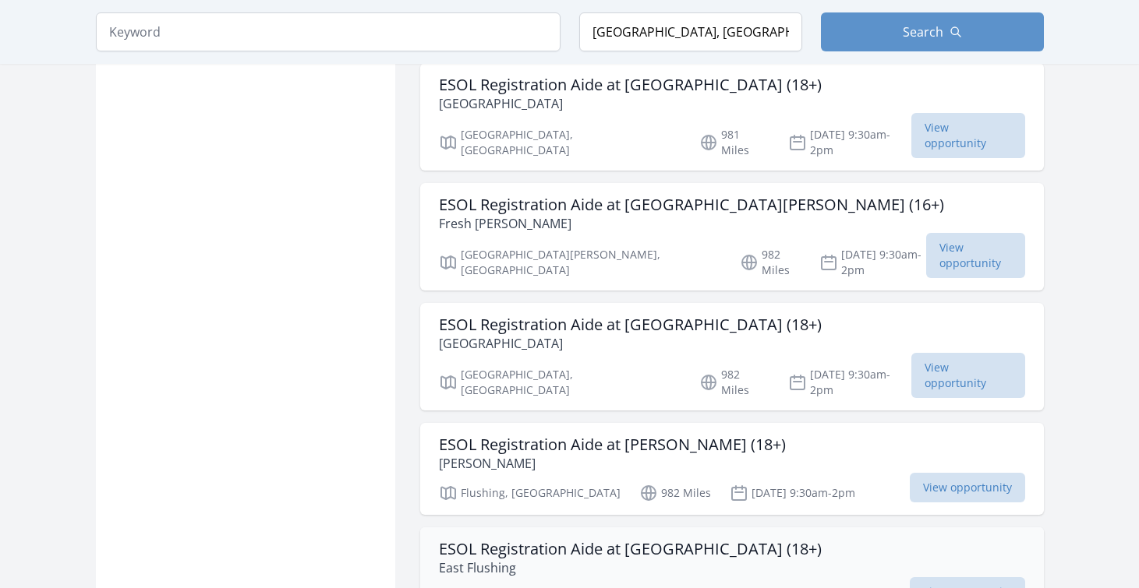
scroll to position [3818, 0]
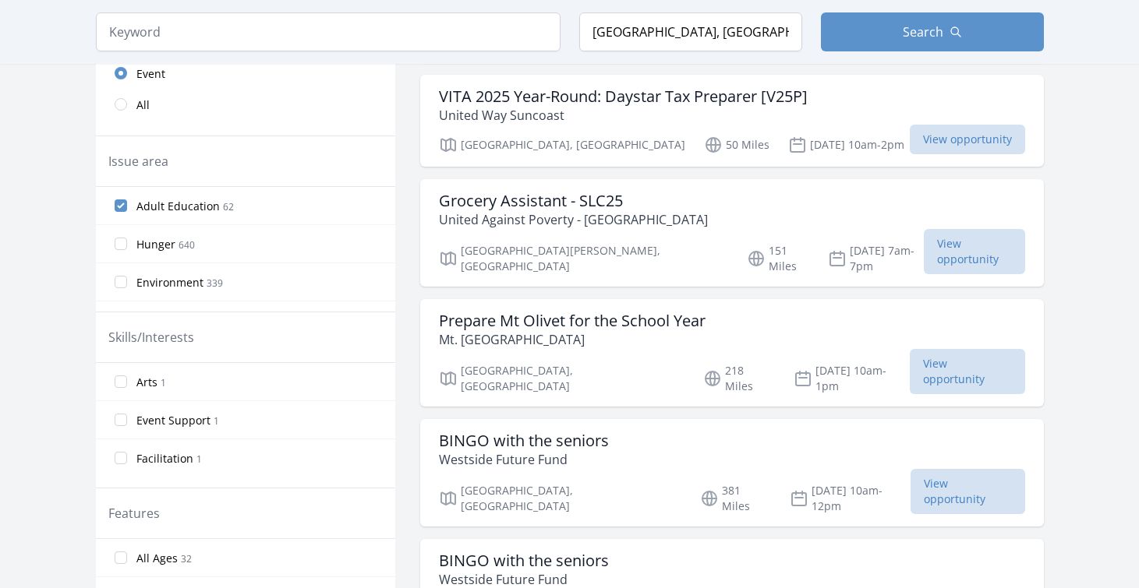
scroll to position [468, 0]
click at [123, 214] on label "Adult Education 62" at bounding box center [245, 204] width 299 height 31
click at [123, 211] on input "Adult Education 62" at bounding box center [121, 205] width 12 height 12
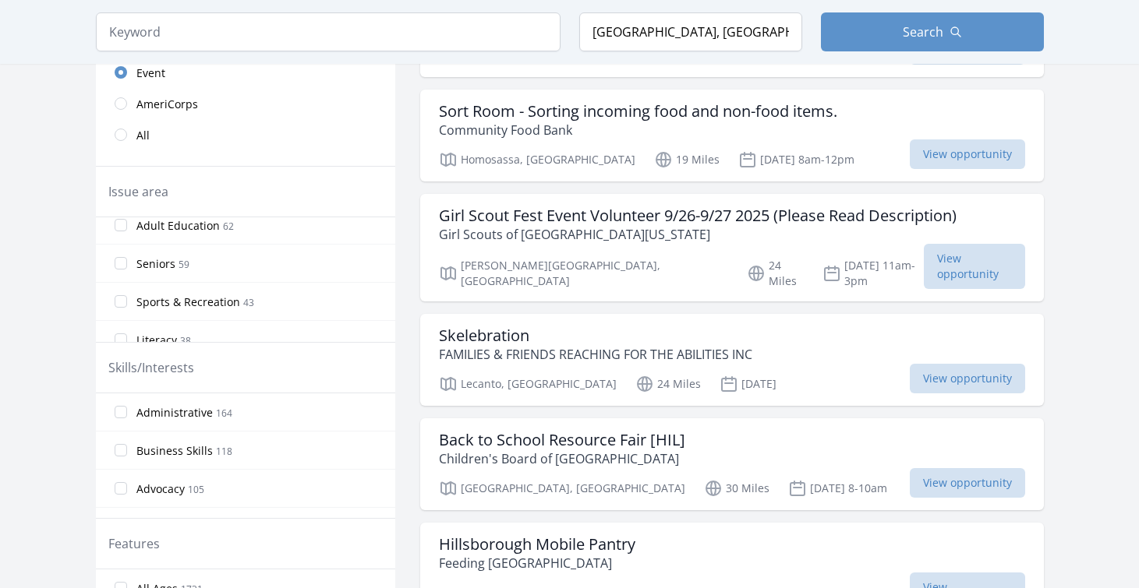
scroll to position [390, 0]
click at [123, 298] on input "Literacy 38" at bounding box center [121, 304] width 12 height 12
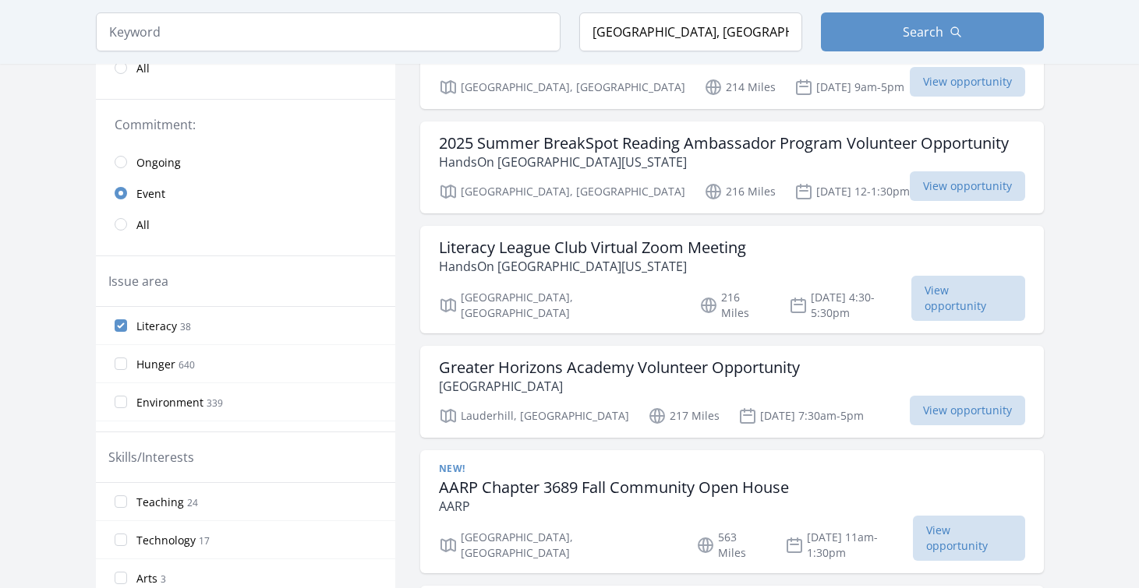
scroll to position [312, 0]
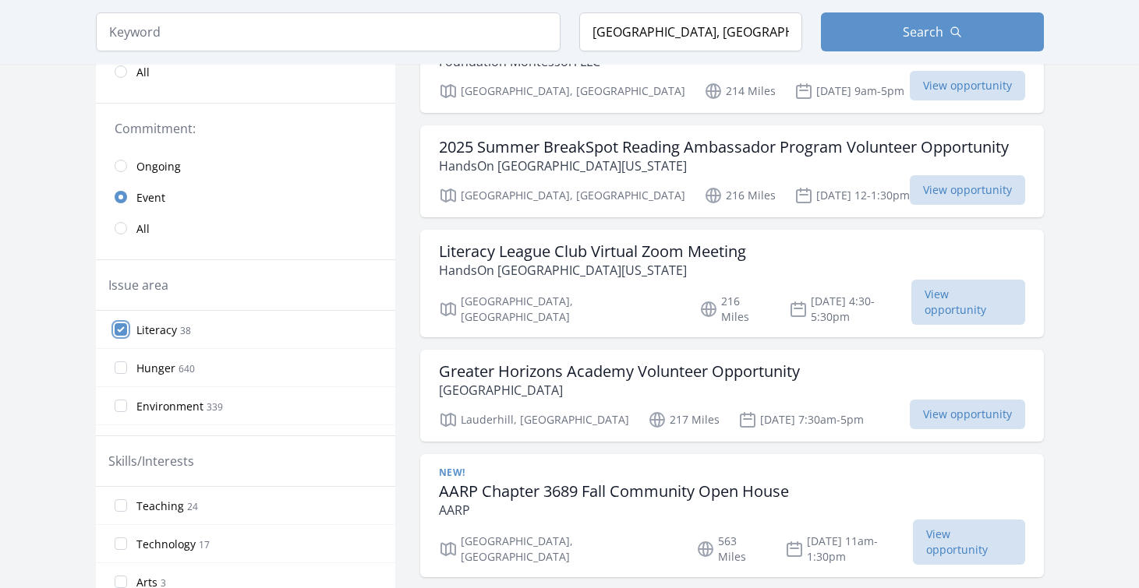
click at [118, 331] on input "Literacy 38" at bounding box center [121, 329] width 12 height 12
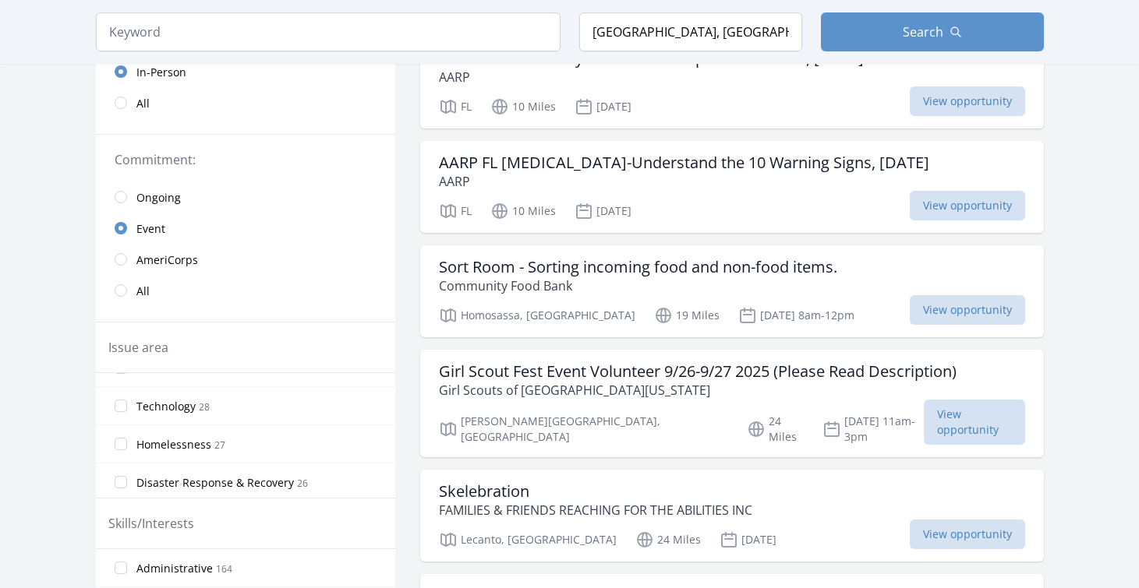
scroll to position [545, 0]
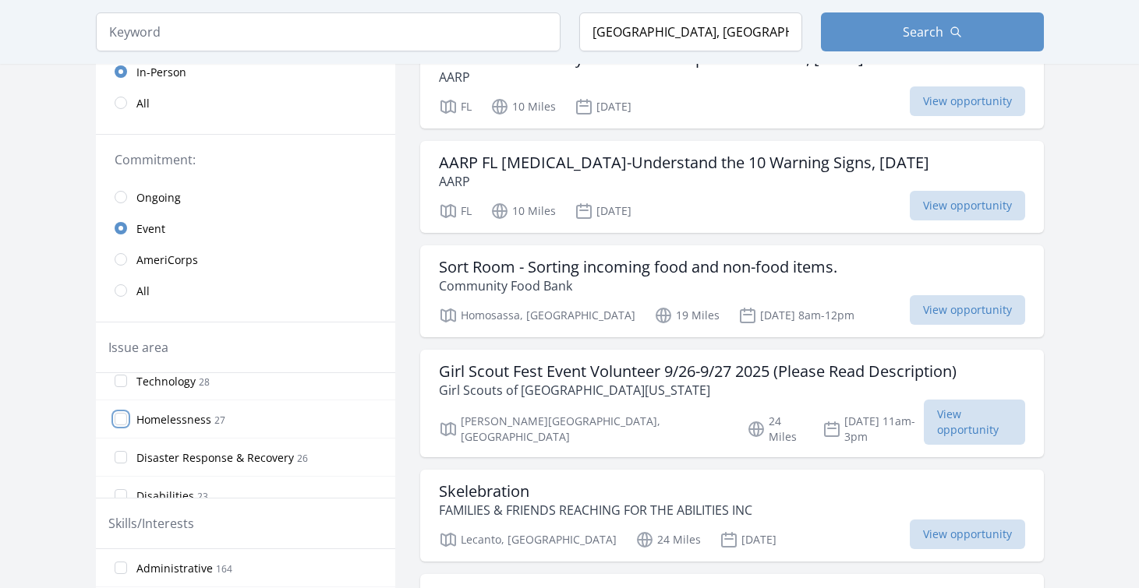
click at [123, 421] on input "Homelessness 27" at bounding box center [121, 419] width 12 height 12
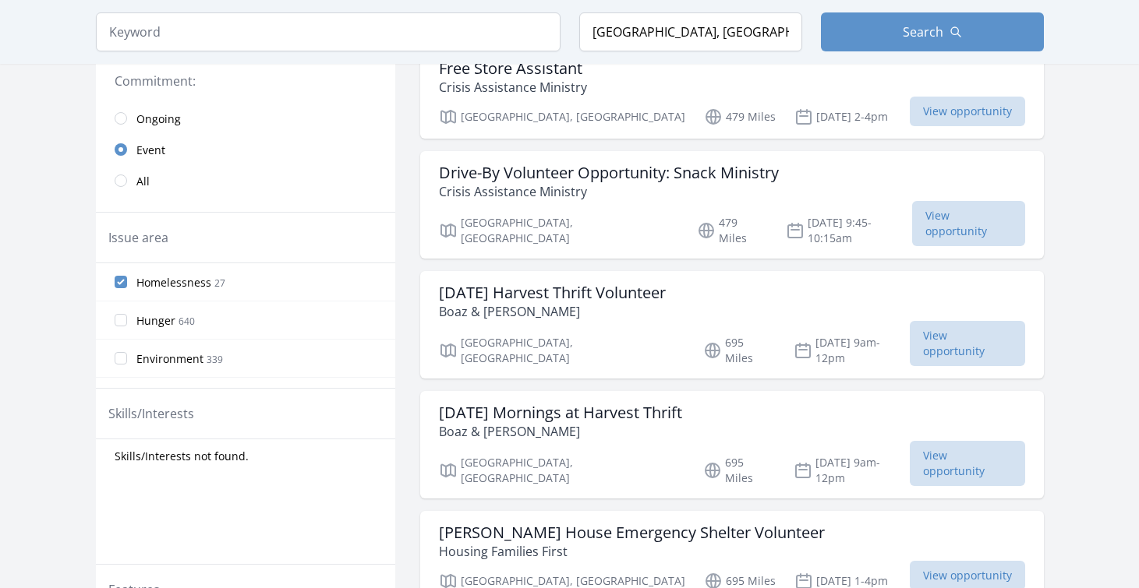
scroll to position [390, 0]
click at [125, 281] on input "Homelessness 27" at bounding box center [121, 283] width 12 height 12
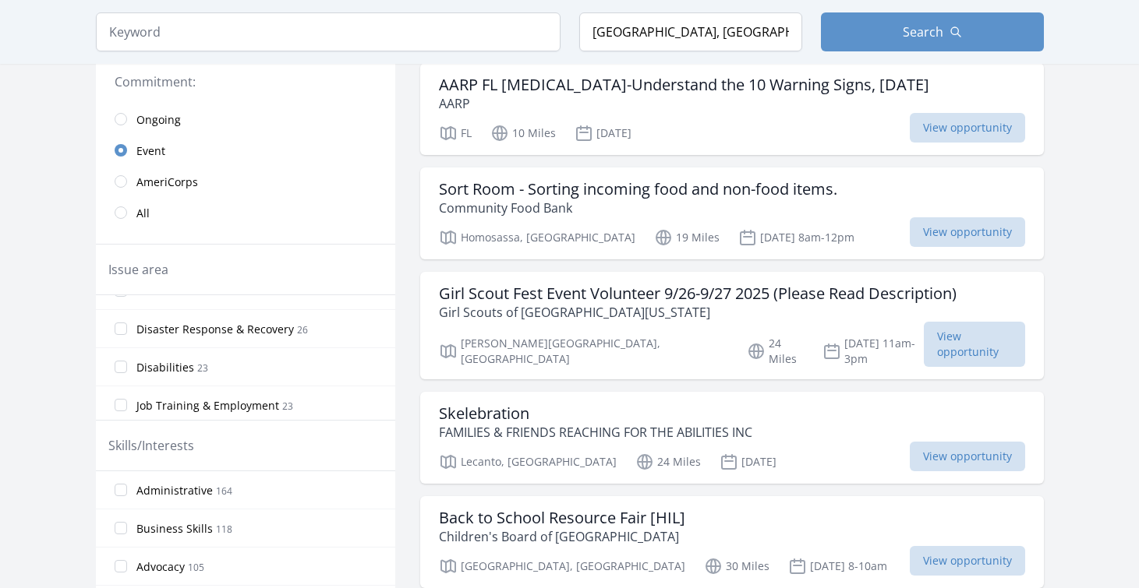
scroll to position [623, 0]
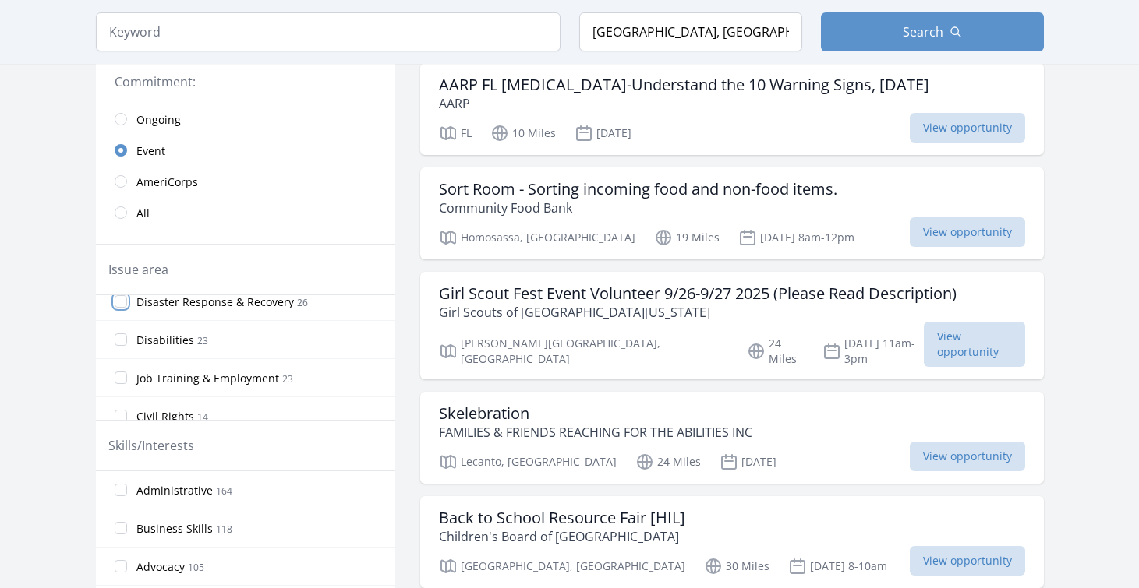
click at [120, 301] on input "Disaster Response & Recovery 26" at bounding box center [121, 301] width 12 height 12
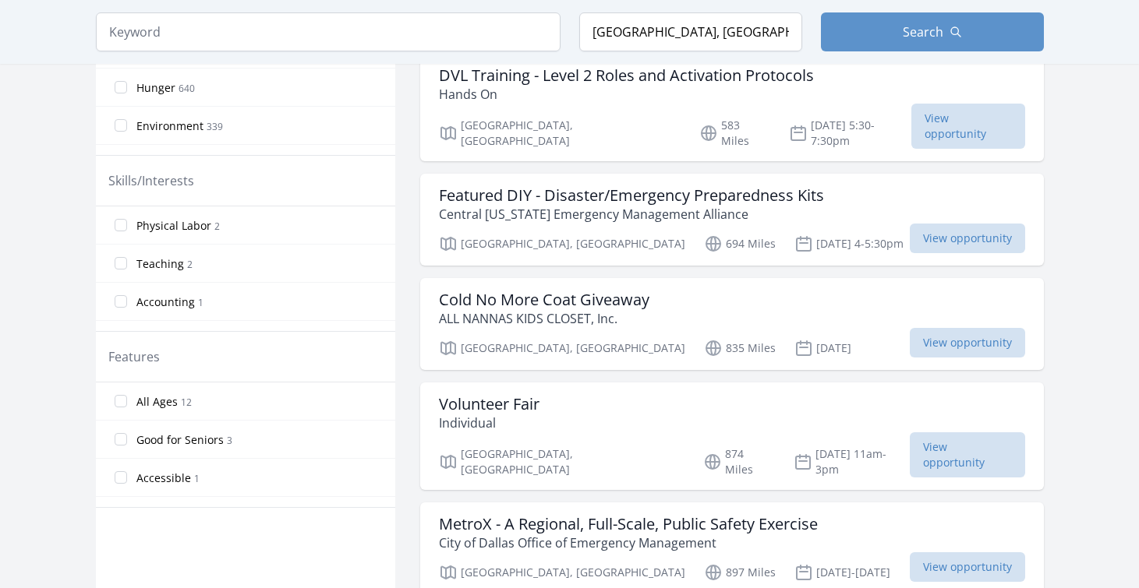
scroll to position [701, 0]
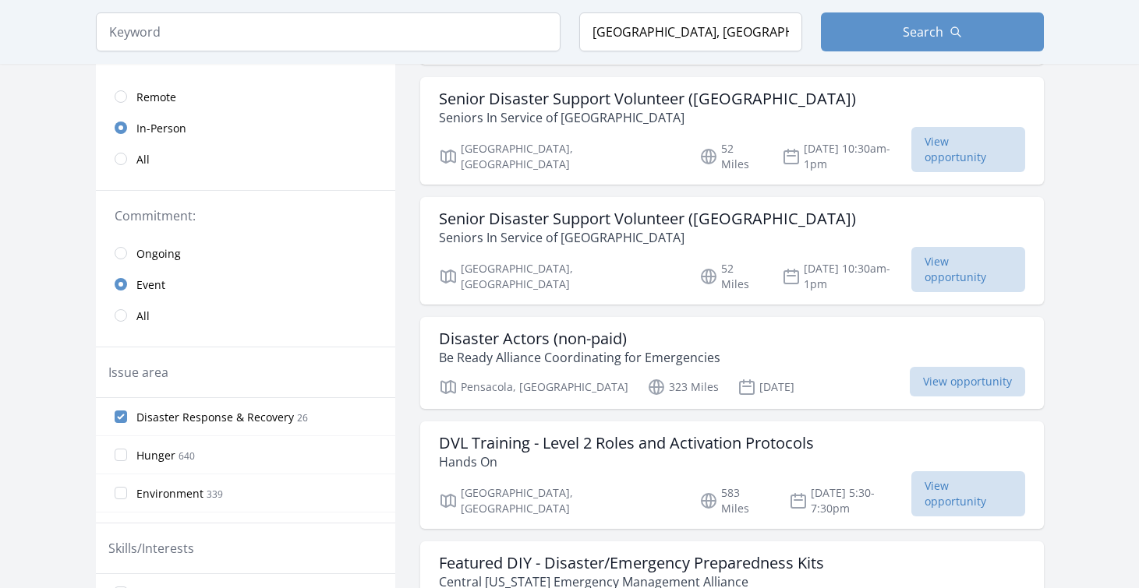
scroll to position [234, 0]
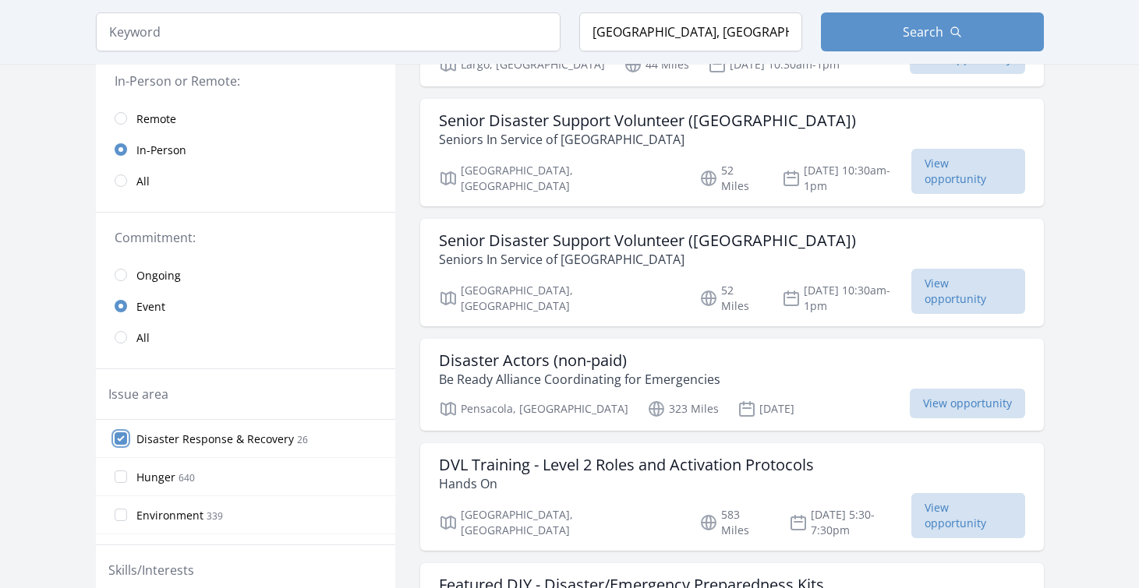
click at [123, 438] on input "Disaster Response & Recovery 26" at bounding box center [121, 438] width 12 height 12
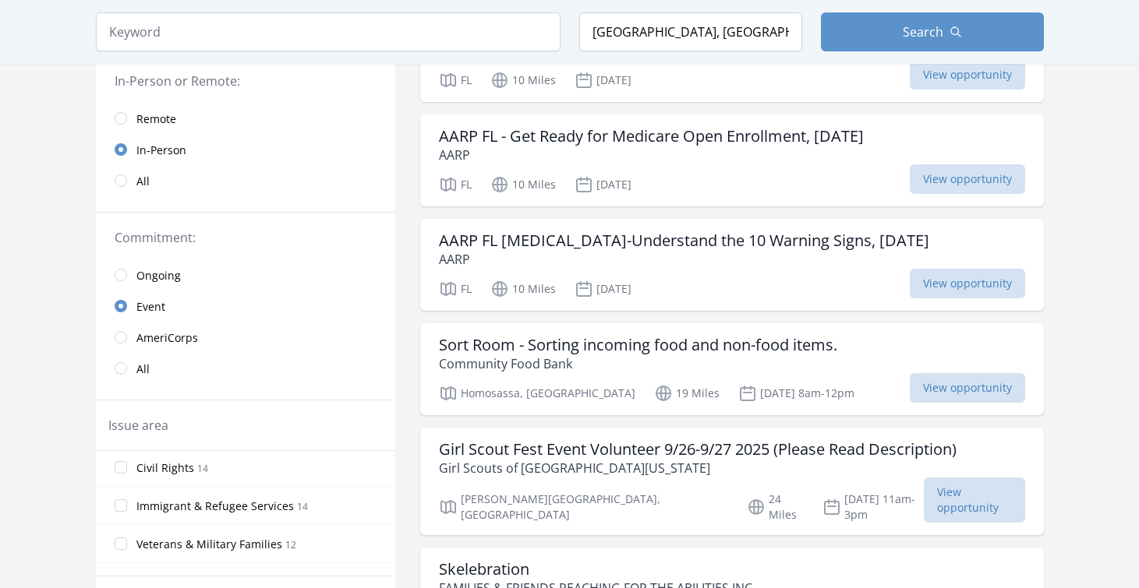
scroll to position [779, 0]
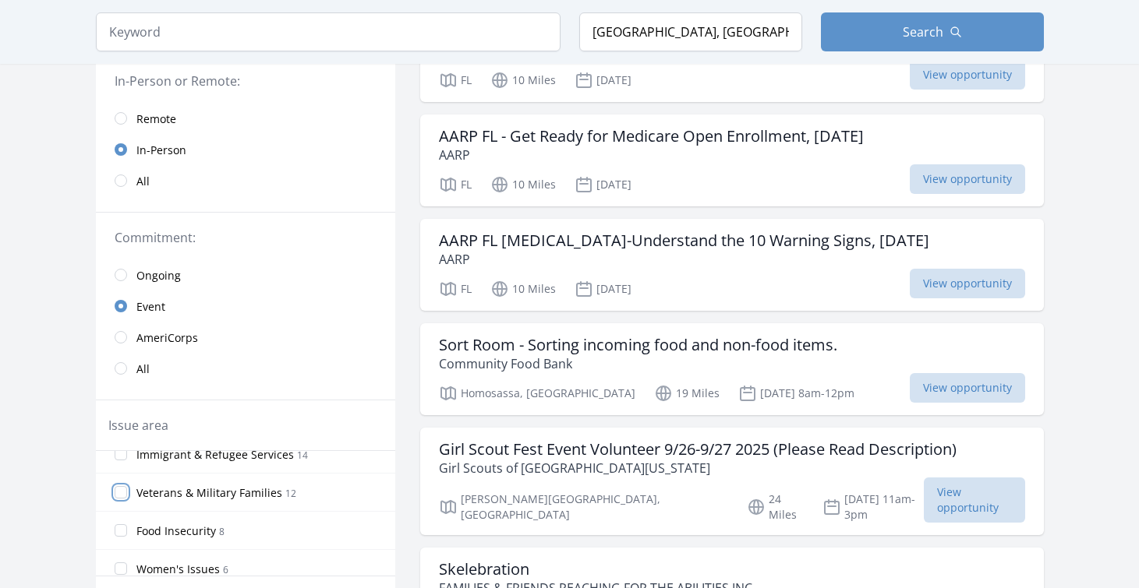
click at [125, 493] on input "Veterans & Military Families 12" at bounding box center [121, 492] width 12 height 12
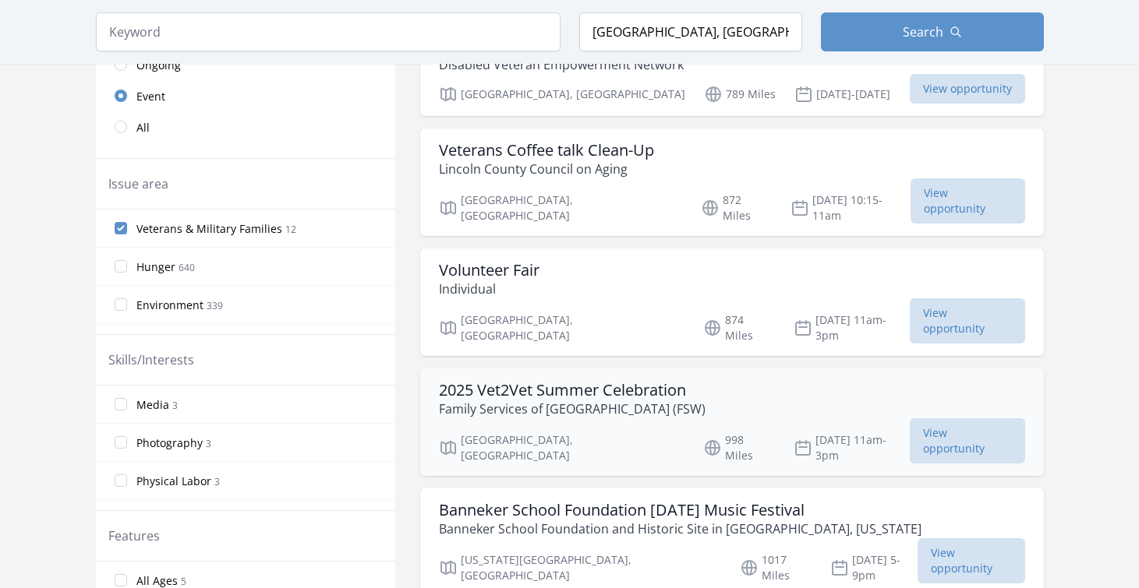
scroll to position [468, 0]
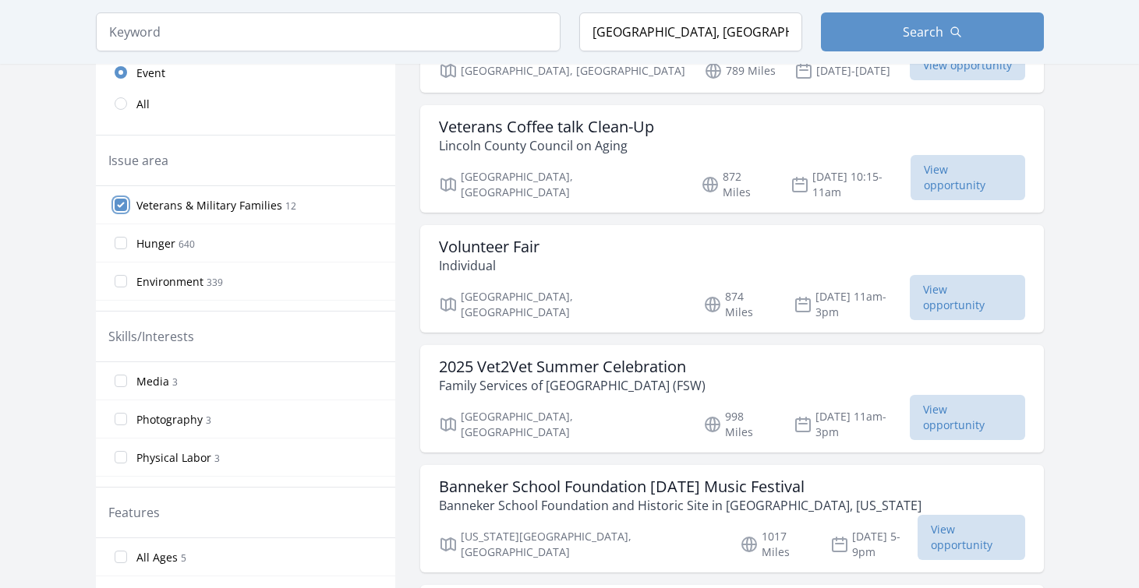
click at [120, 207] on input "Veterans & Military Families 12" at bounding box center [121, 205] width 12 height 12
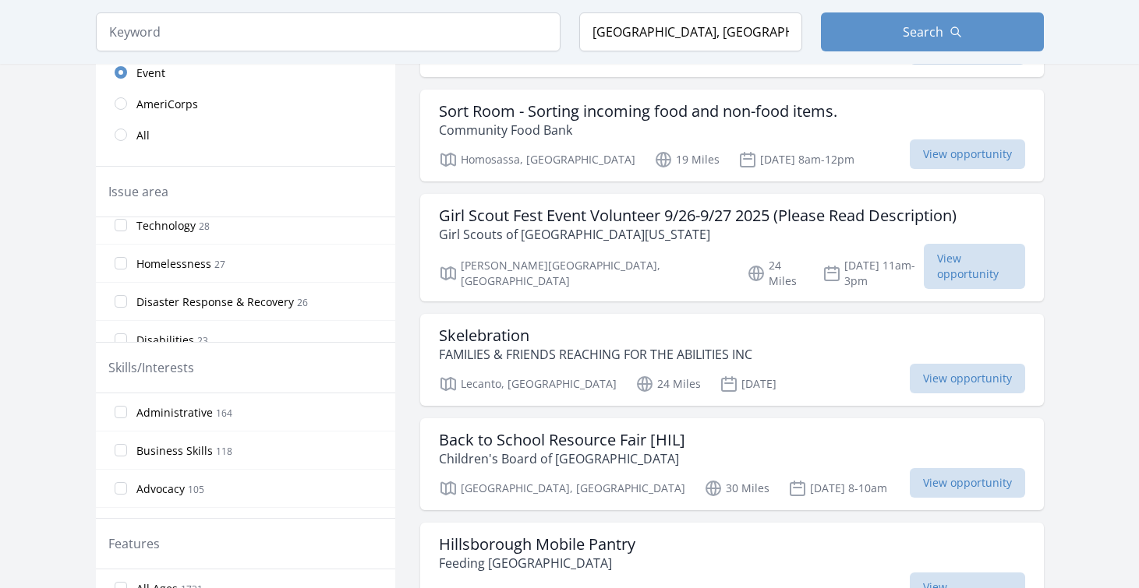
scroll to position [623, 0]
click at [118, 300] on input "Job Training & Employment 23" at bounding box center [121, 300] width 12 height 12
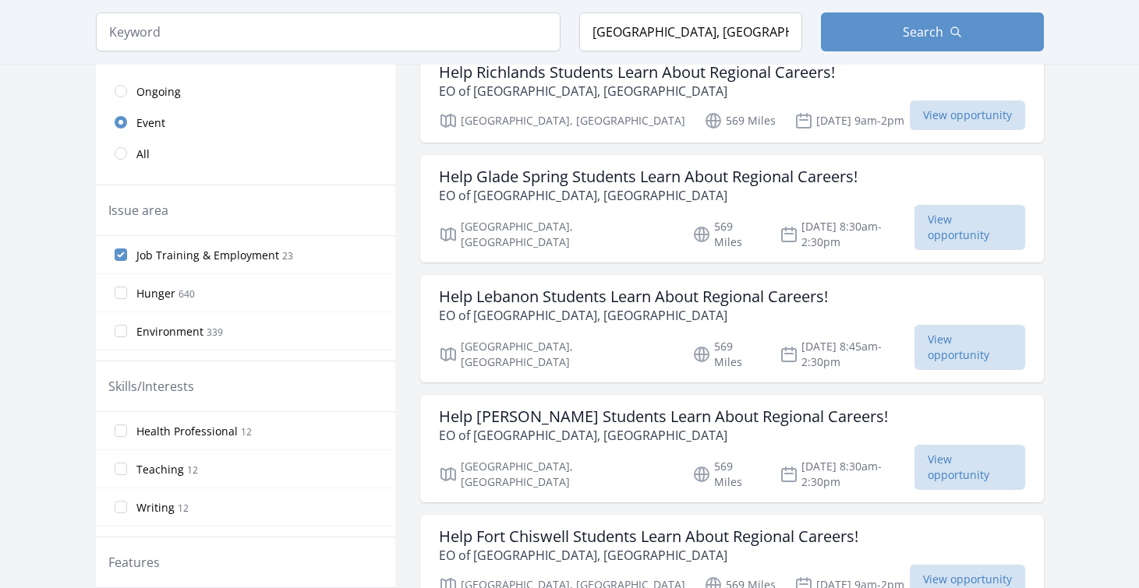
scroll to position [234, 0]
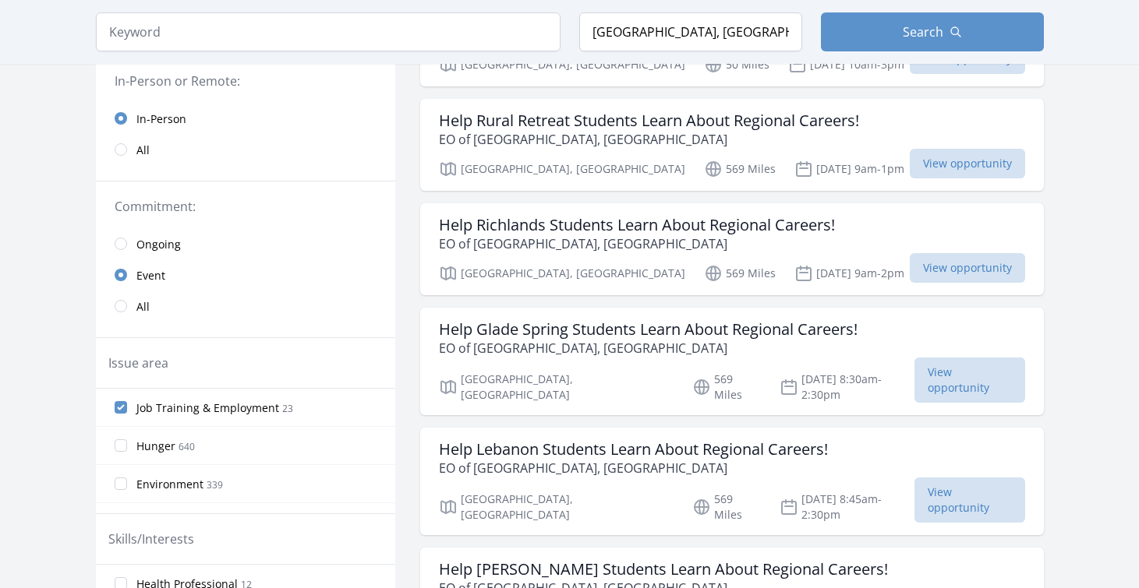
click at [118, 401] on label "Job Training & Employment 23" at bounding box center [245, 407] width 299 height 31
click at [118, 401] on input "Job Training & Employment 23" at bounding box center [121, 407] width 12 height 12
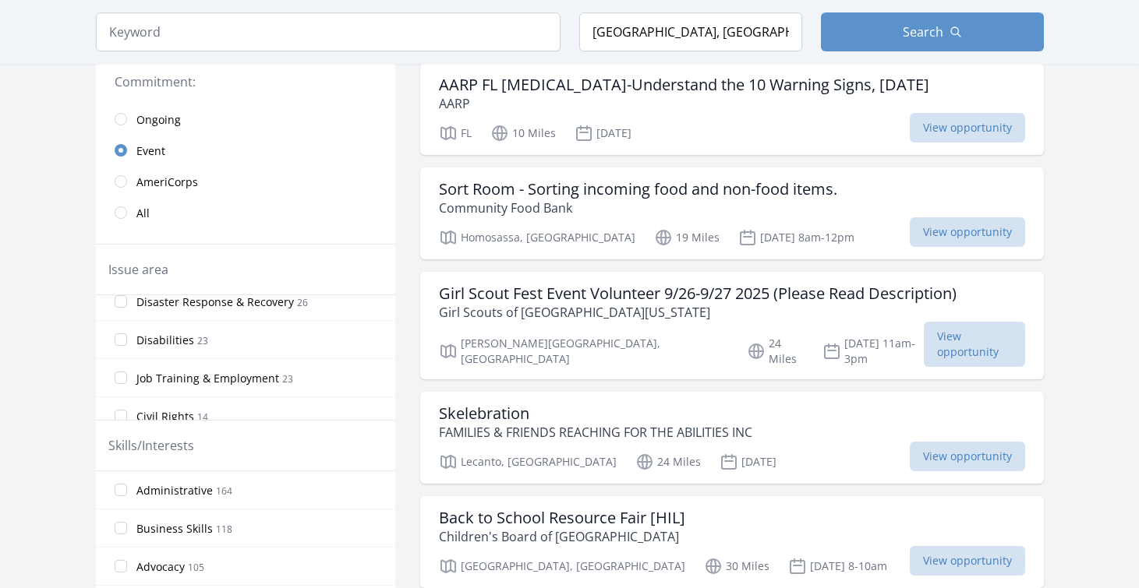
scroll to position [701, 0]
click at [112, 373] on label "Immigrant & Refugee Services 14" at bounding box center [245, 376] width 299 height 31
click at [115, 373] on input "Immigrant & Refugee Services 14" at bounding box center [121, 376] width 12 height 12
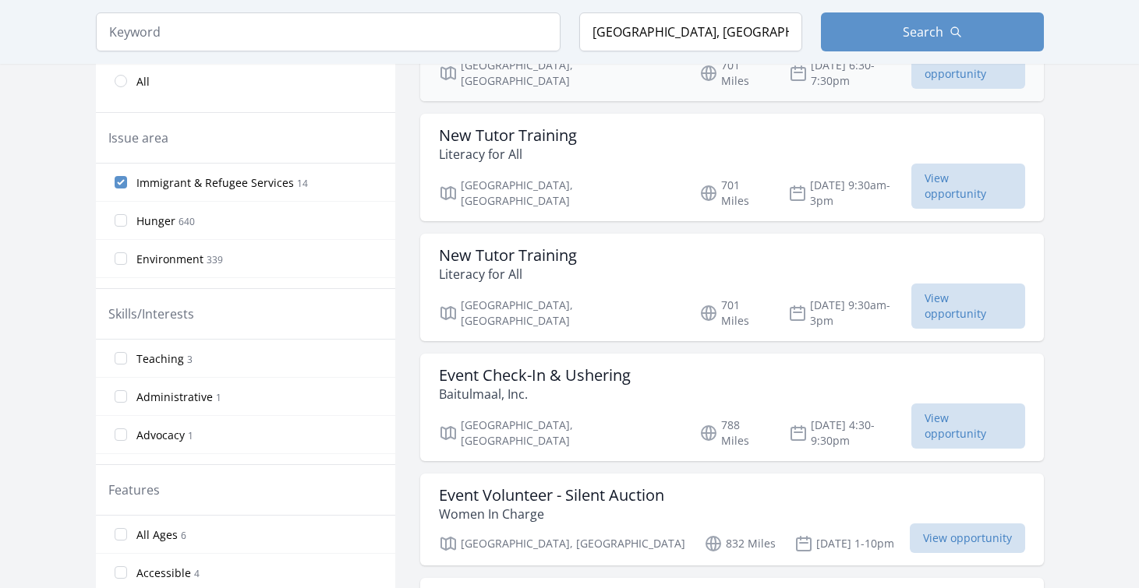
scroll to position [468, 0]
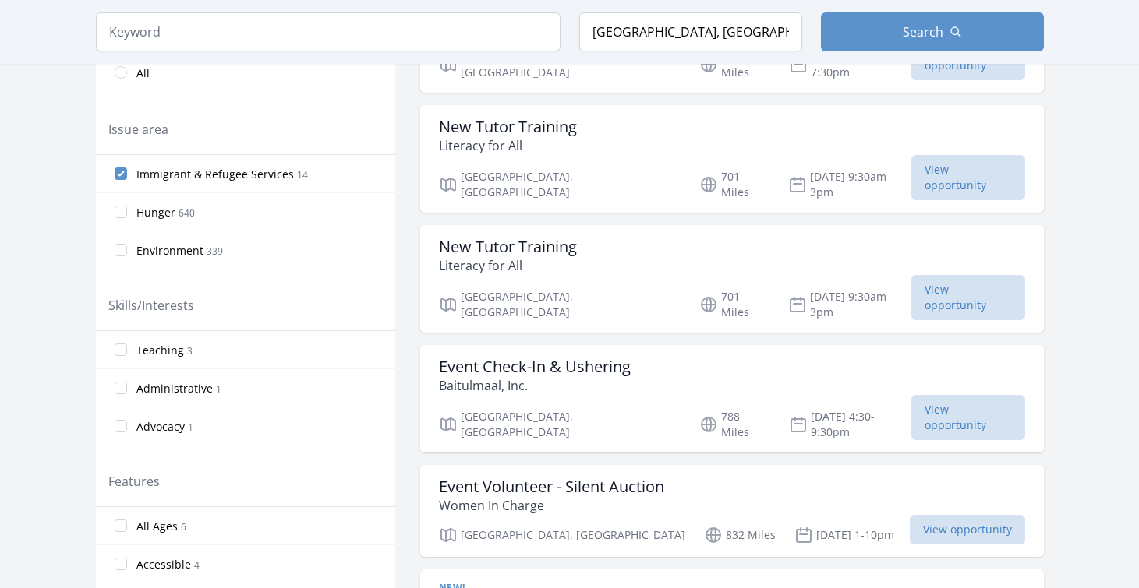
click at [126, 178] on label "Immigrant & Refugee Services 14" at bounding box center [245, 173] width 299 height 31
click at [126, 178] on input "Immigrant & Refugee Services 14" at bounding box center [121, 174] width 12 height 12
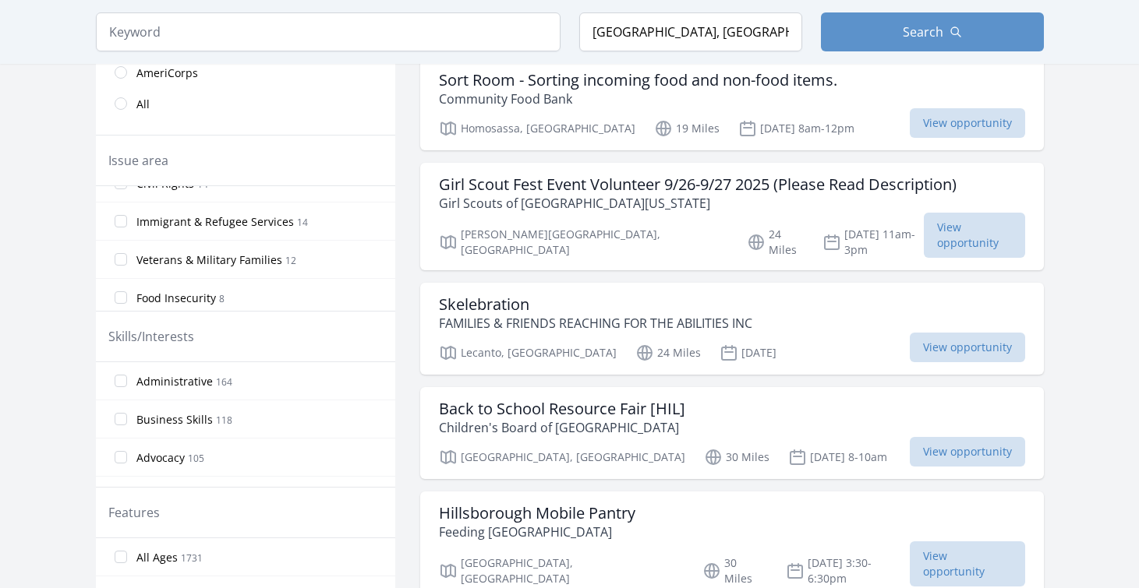
scroll to position [779, 0]
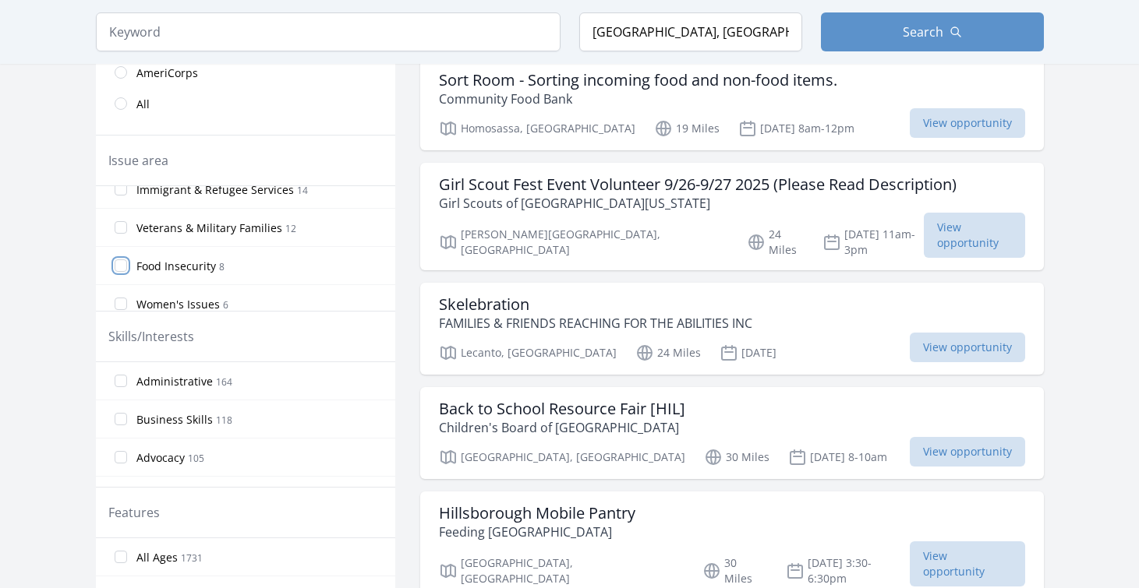
click at [120, 261] on input "Food Insecurity 8" at bounding box center [121, 265] width 12 height 12
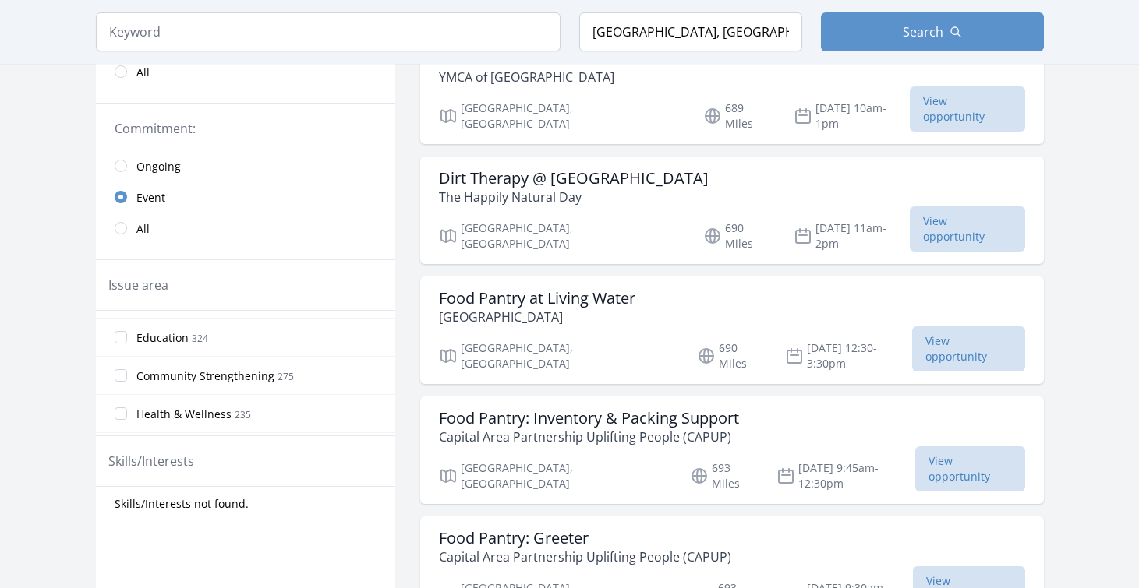
scroll to position [0, 0]
click at [121, 325] on input "Food Insecurity 8" at bounding box center [121, 329] width 12 height 12
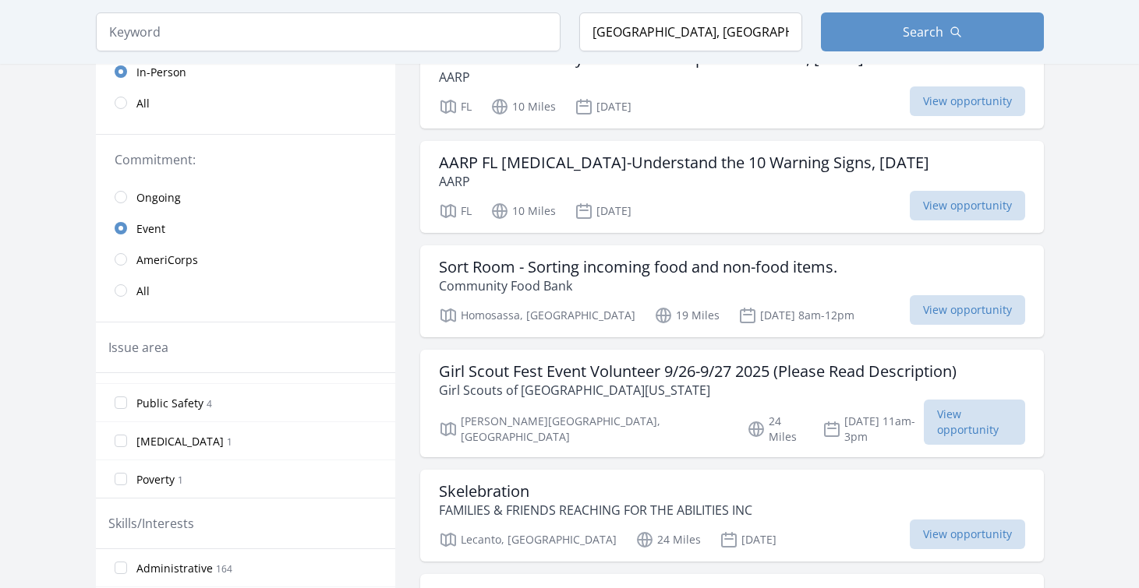
scroll to position [828, 0]
click at [117, 441] on input "Women's Issues 6" at bounding box center [121, 442] width 12 height 12
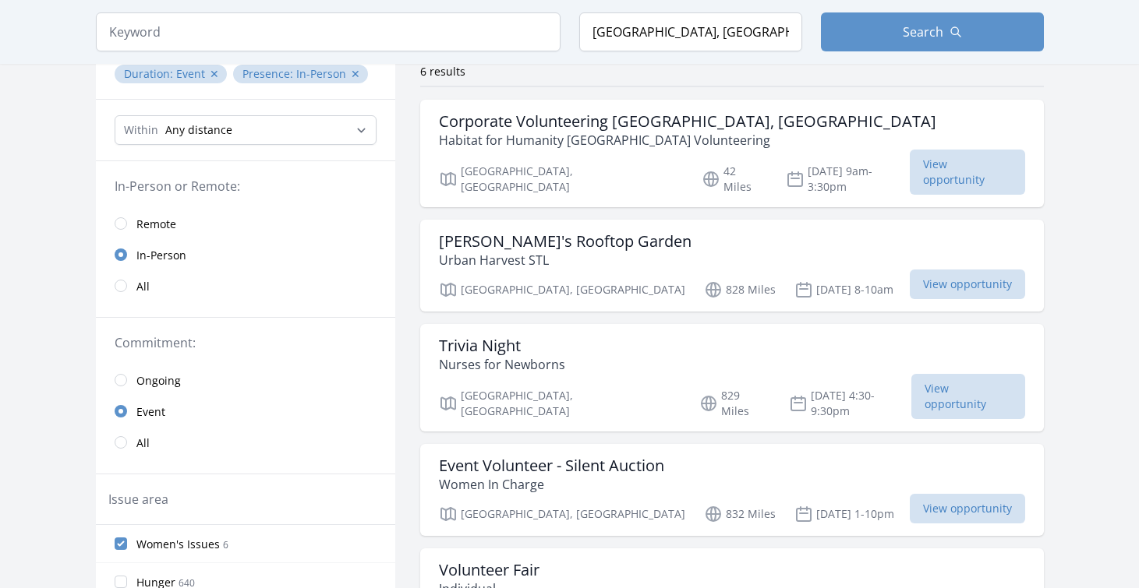
scroll to position [156, 0]
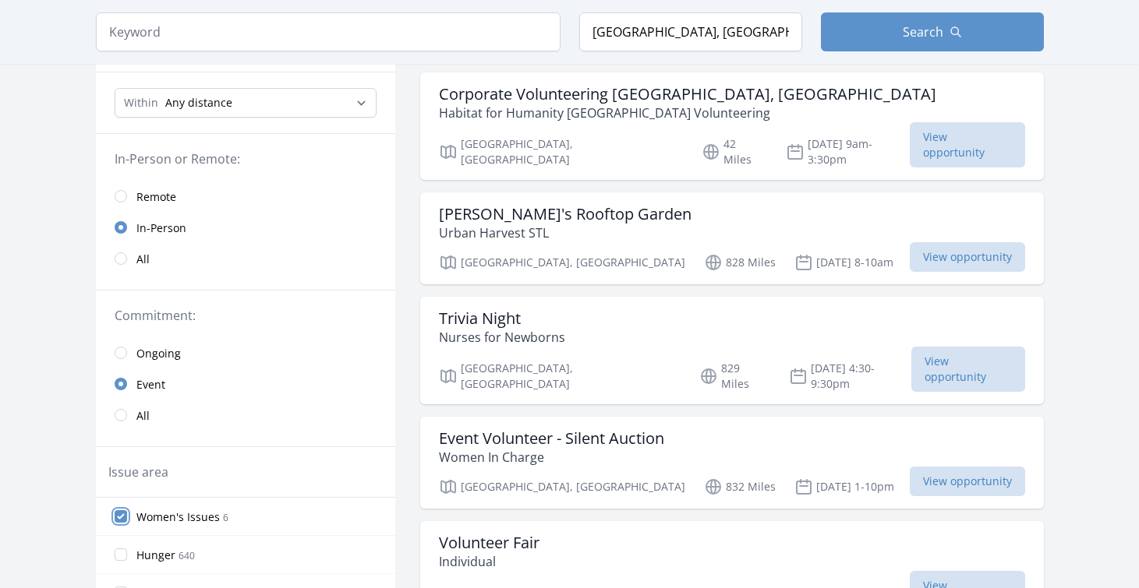
click at [118, 512] on input "Women's Issues 6" at bounding box center [121, 516] width 12 height 12
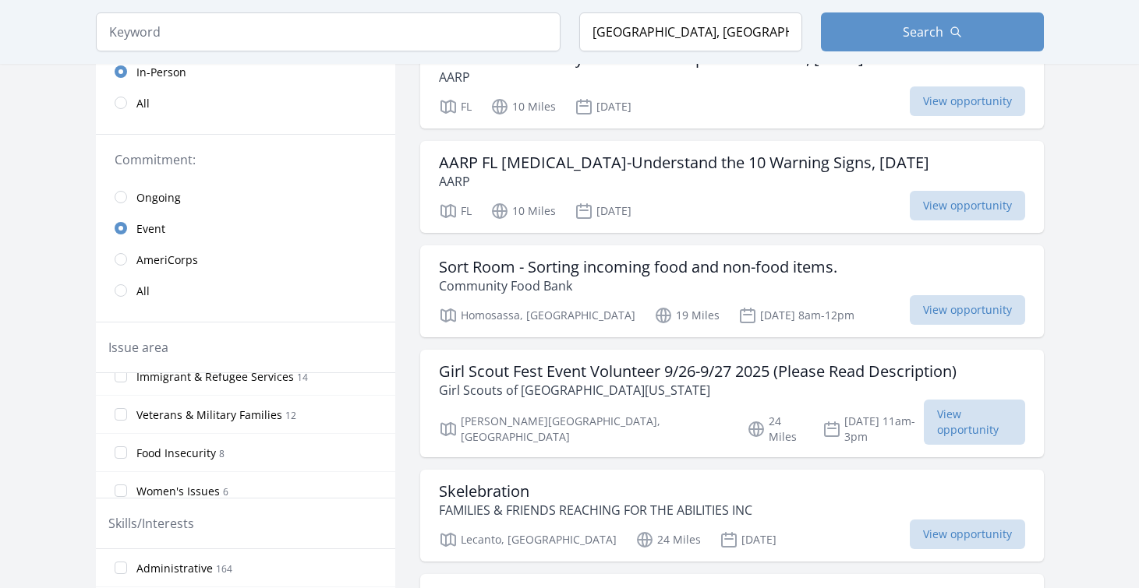
scroll to position [857, 0]
click at [117, 452] on input "Public Safety 4" at bounding box center [121, 451] width 12 height 12
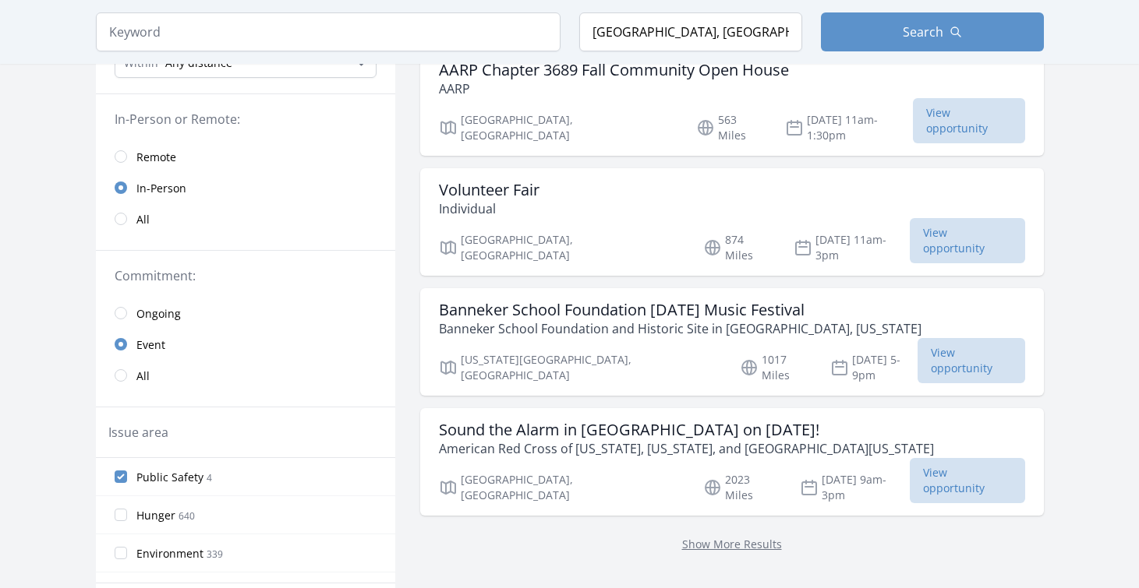
scroll to position [234, 0]
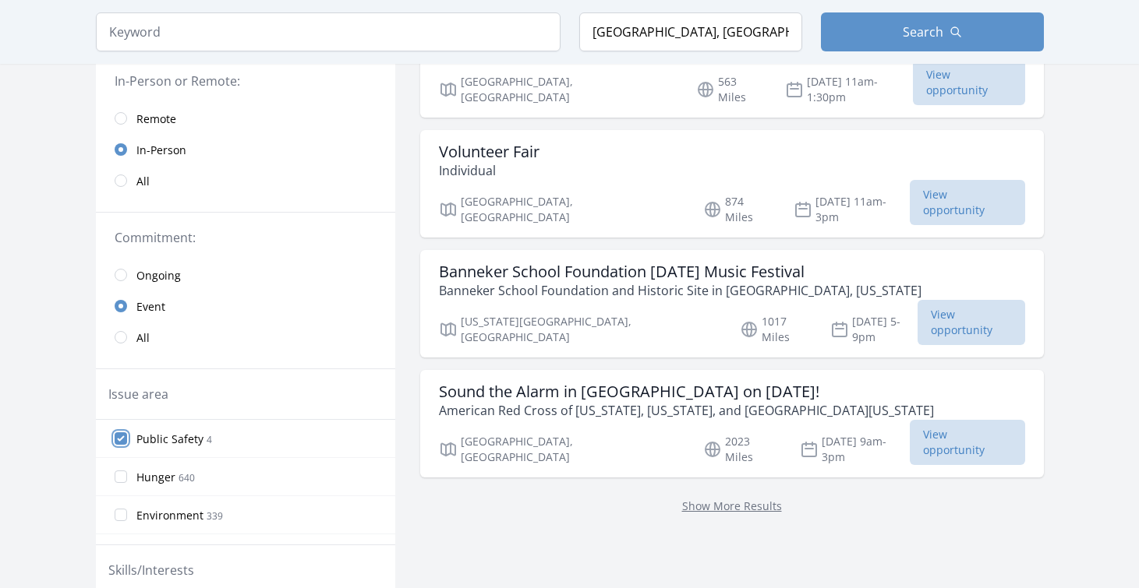
click at [122, 441] on input "Public Safety 4" at bounding box center [121, 438] width 12 height 12
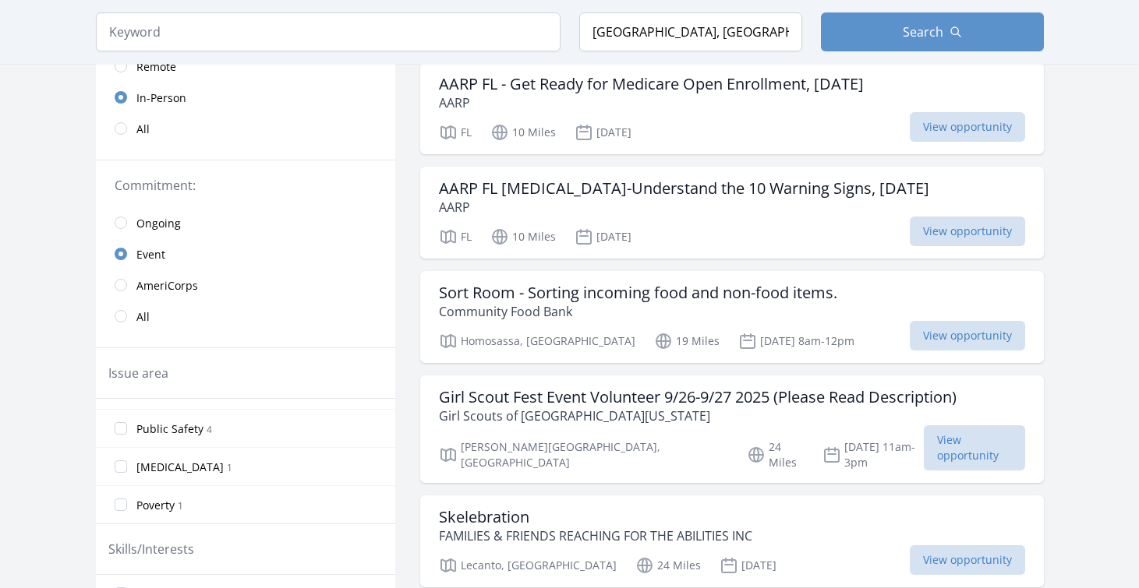
scroll to position [312, 0]
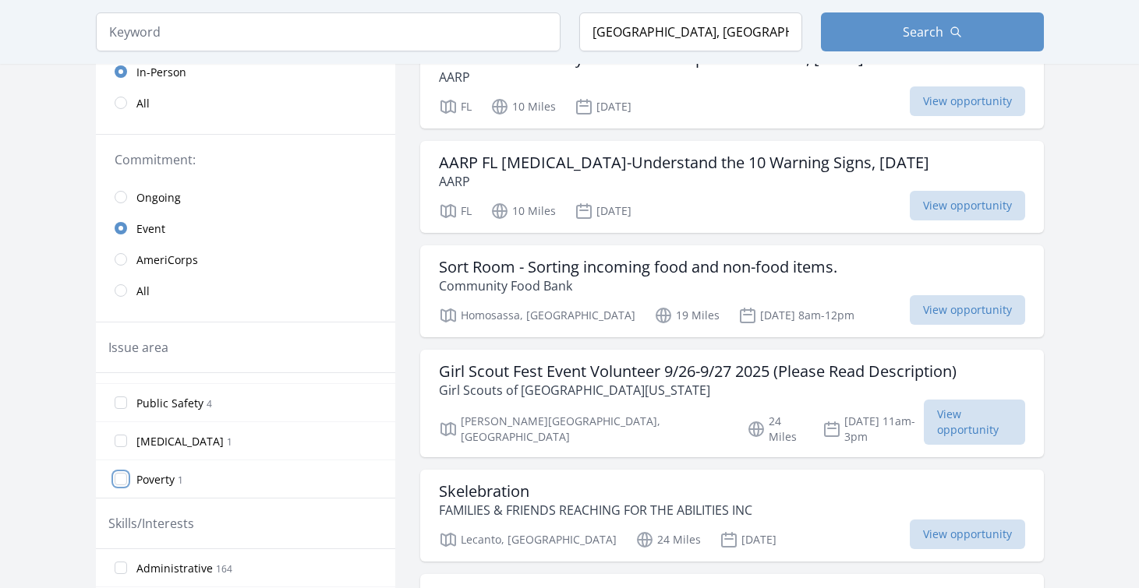
click at [124, 482] on input "Poverty 1" at bounding box center [121, 479] width 12 height 12
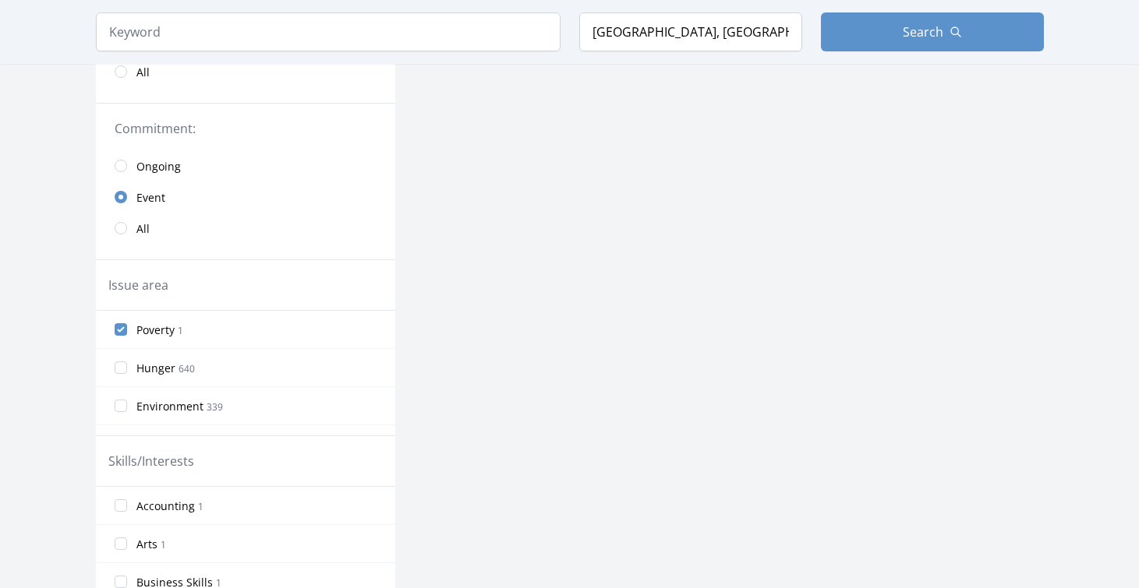
click at [119, 323] on label "Poverty 1" at bounding box center [245, 329] width 299 height 31
click at [119, 323] on input "Poverty 1" at bounding box center [121, 329] width 12 height 12
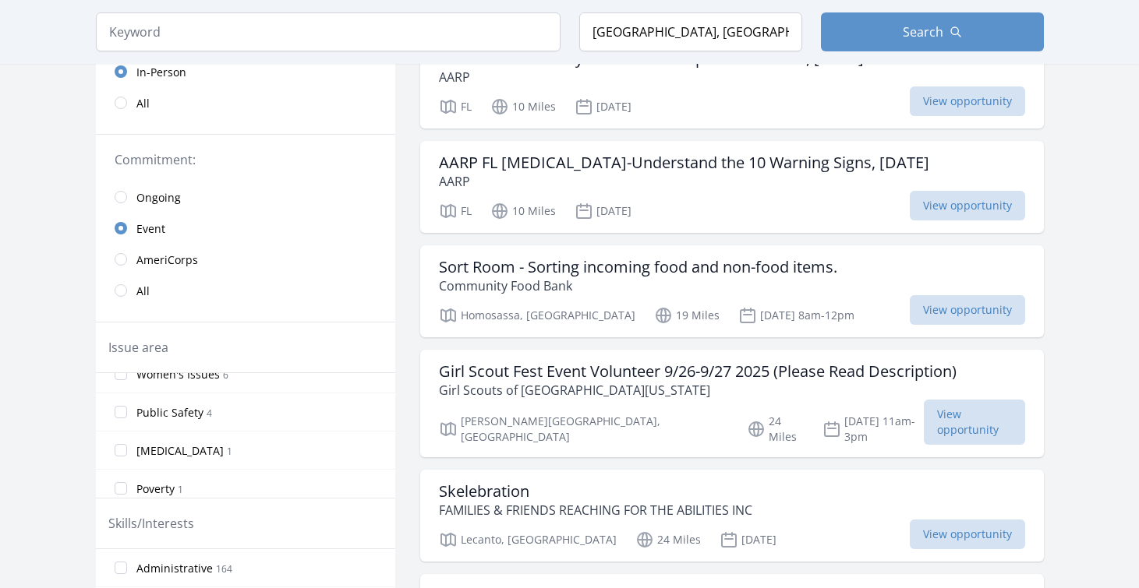
scroll to position [906, 0]
click at [125, 437] on input "[MEDICAL_DATA] 1" at bounding box center [121, 441] width 12 height 12
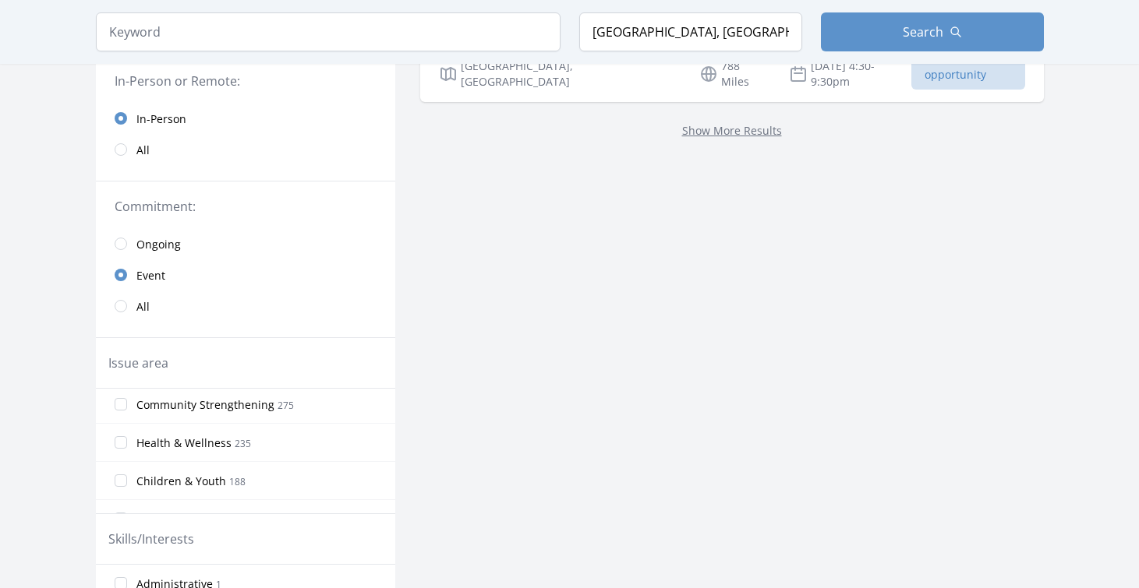
scroll to position [0, 0]
click at [118, 412] on input "[MEDICAL_DATA] 1" at bounding box center [121, 407] width 12 height 12
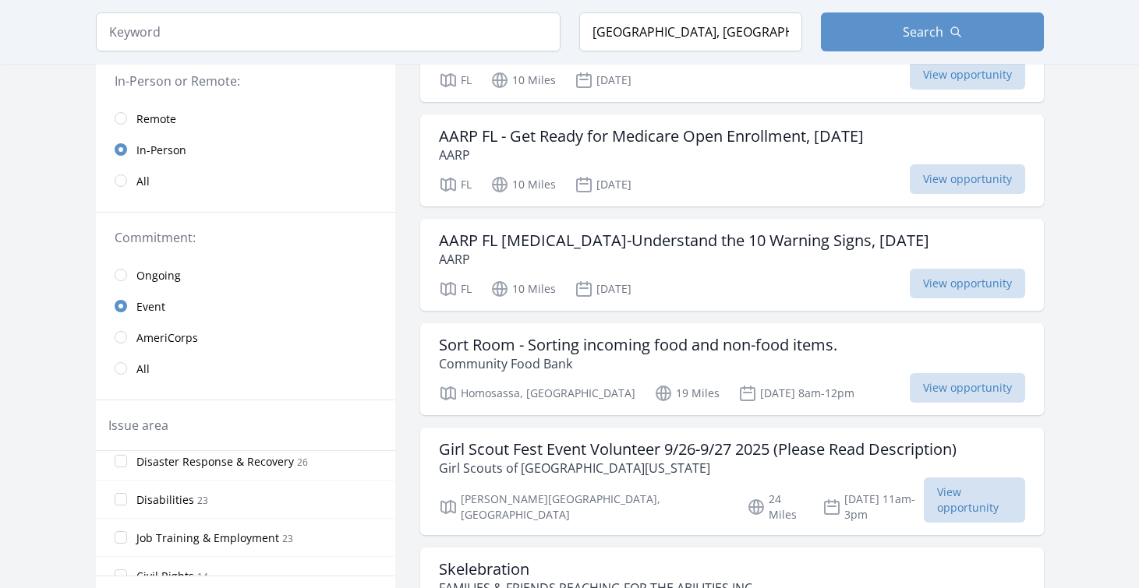
scroll to position [594, 0]
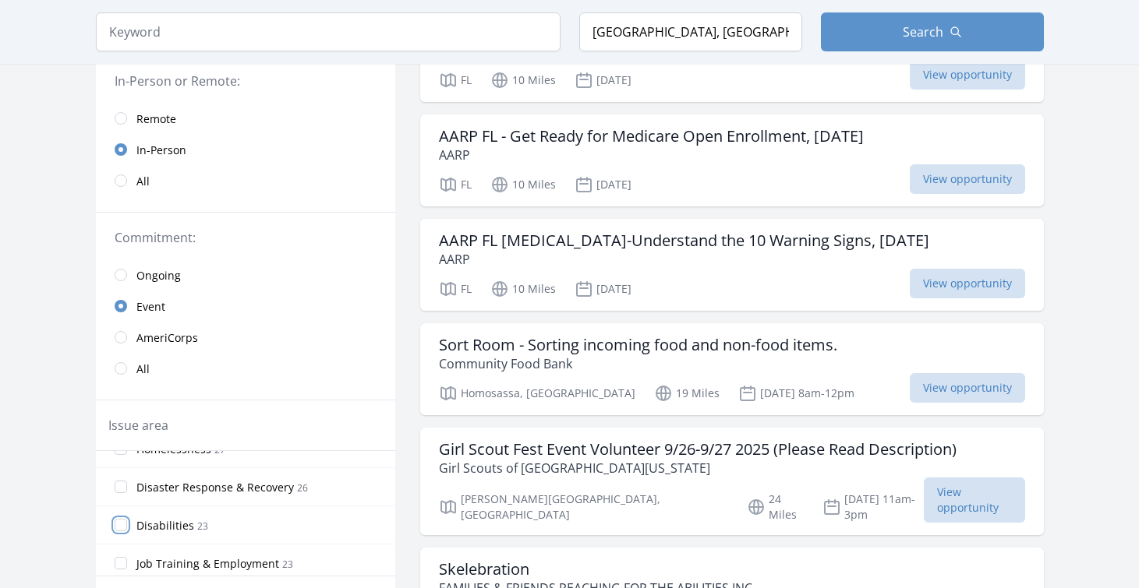
click at [124, 528] on input "Disabilities 23" at bounding box center [121, 525] width 12 height 12
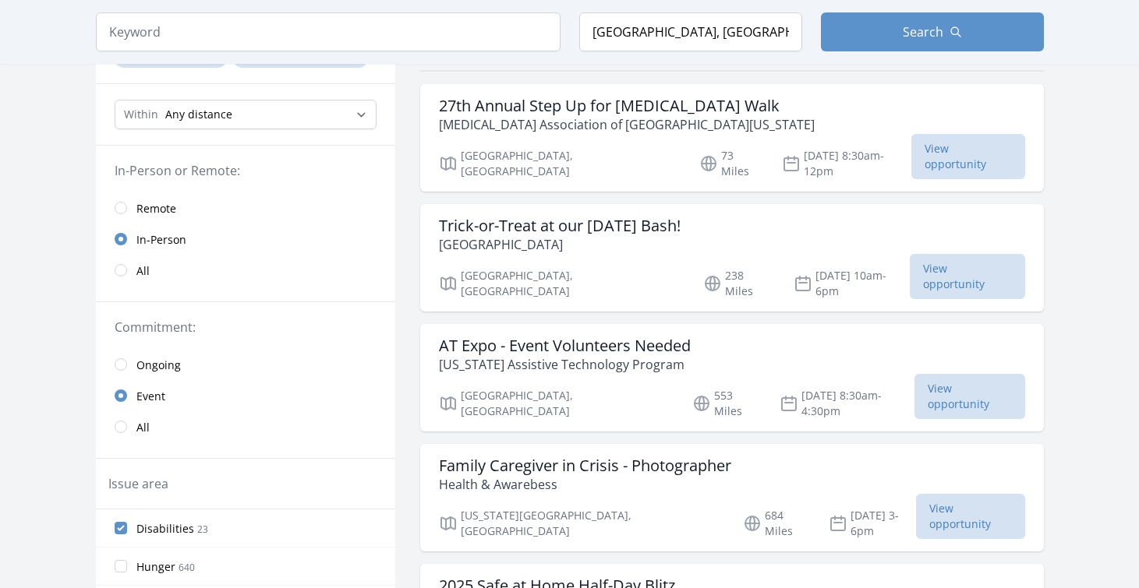
scroll to position [234, 0]
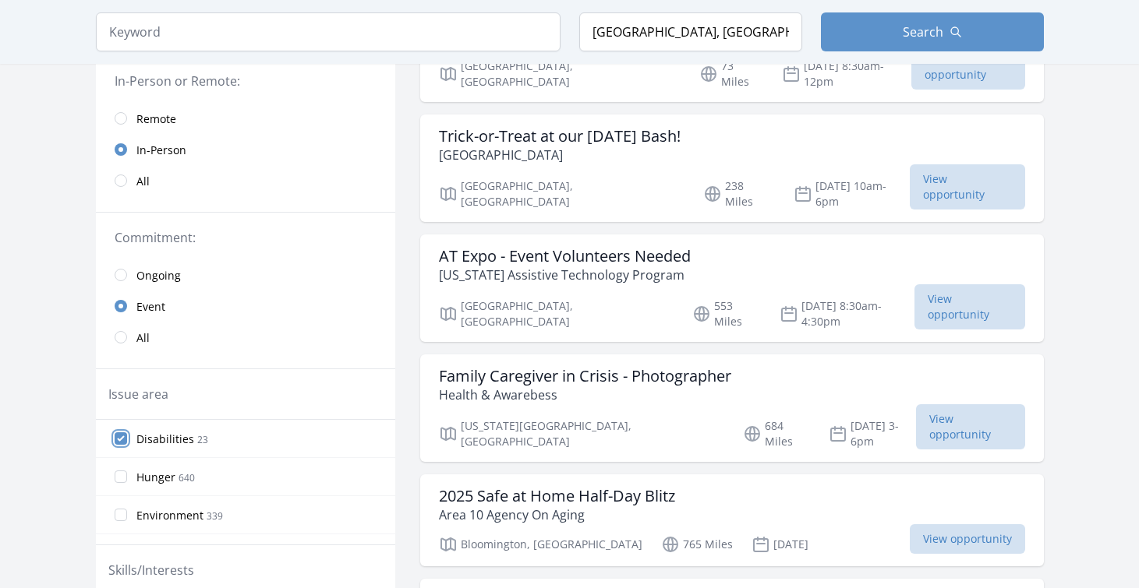
click at [122, 438] on input "Disabilities 23" at bounding box center [121, 438] width 12 height 12
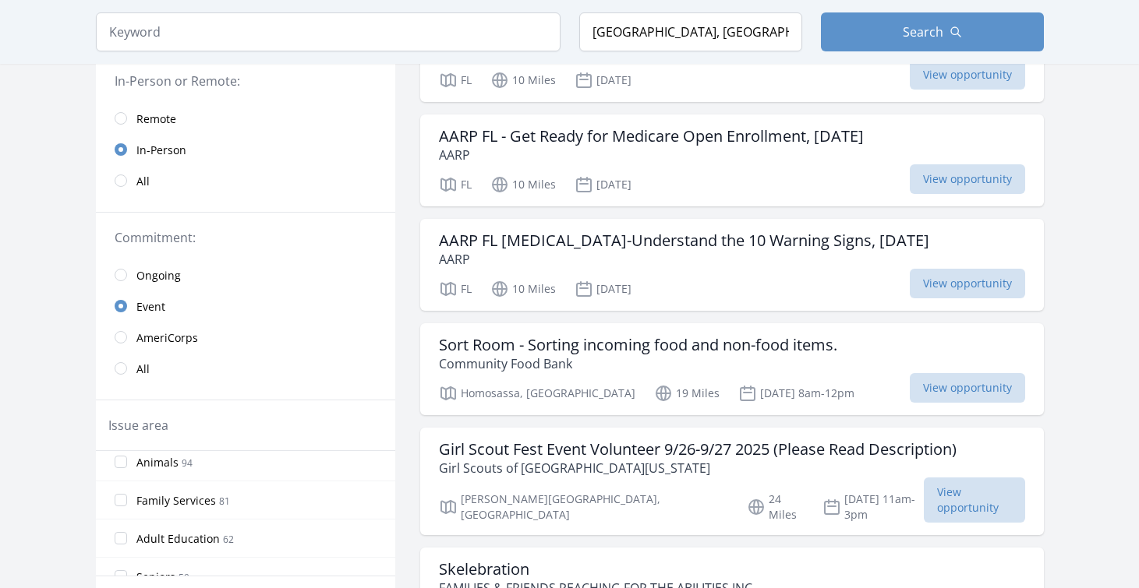
scroll to position [312, 0]
click at [125, 466] on input "Family Services 81" at bounding box center [121, 463] width 12 height 12
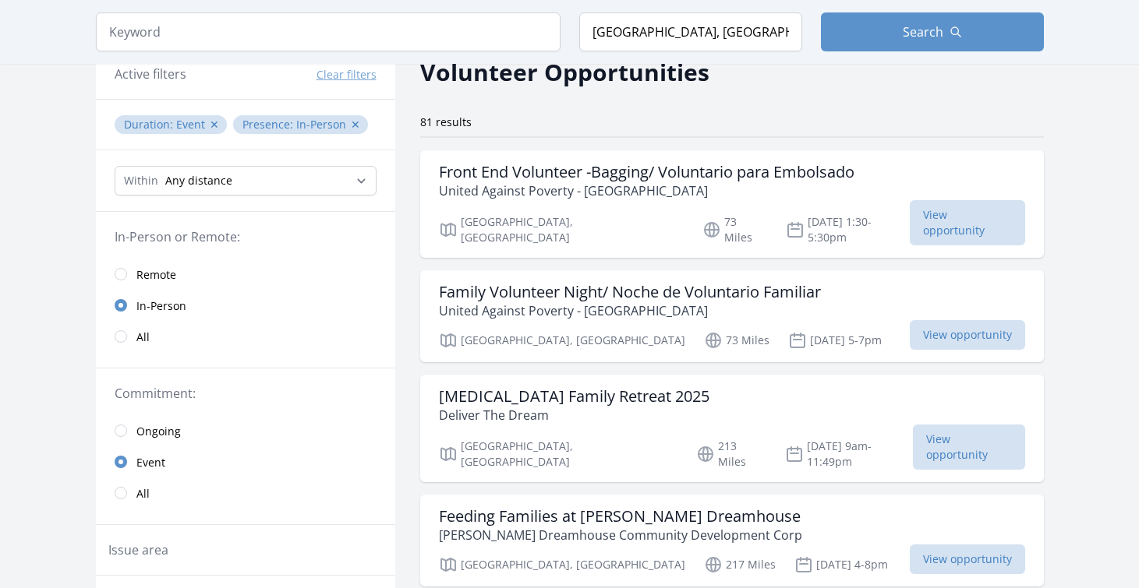
scroll to position [156, 0]
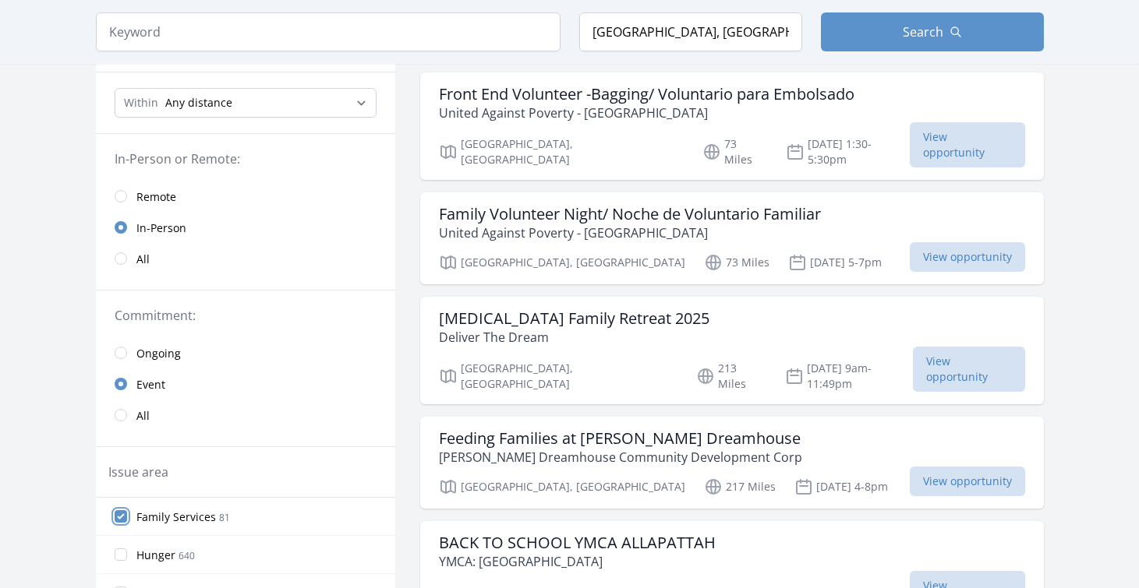
click at [121, 514] on input "Family Services 81" at bounding box center [121, 516] width 12 height 12
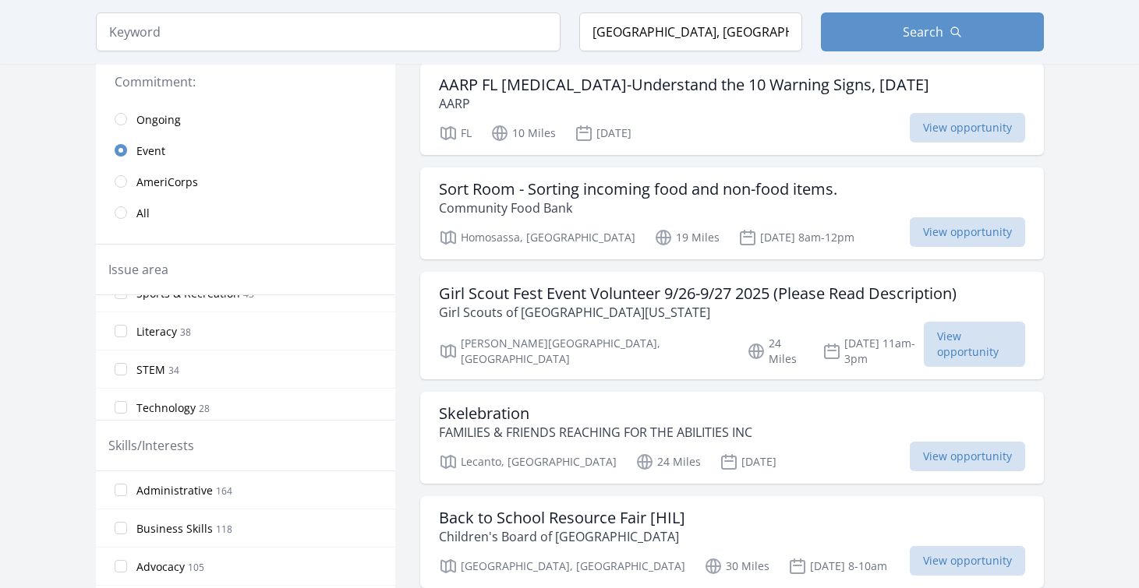
scroll to position [468, 0]
click at [120, 341] on input "STEM 34" at bounding box center [121, 343] width 12 height 12
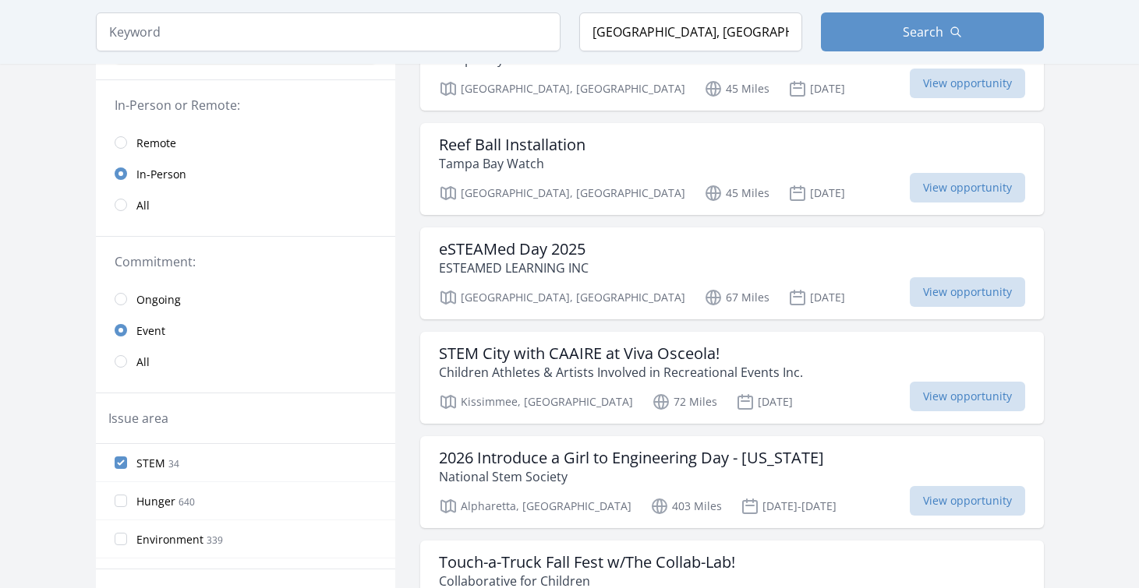
scroll to position [234, 0]
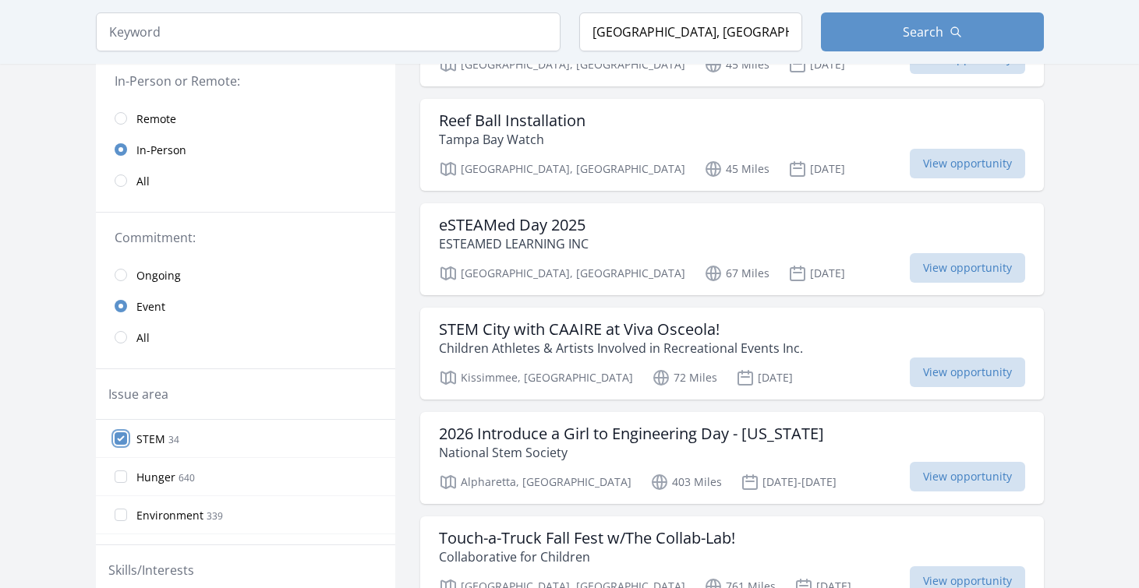
click at [119, 437] on input "STEM 34" at bounding box center [121, 438] width 12 height 12
click at [120, 440] on input "STEM 34" at bounding box center [121, 438] width 12 height 12
click at [121, 440] on input "STEM 34" at bounding box center [121, 438] width 12 height 12
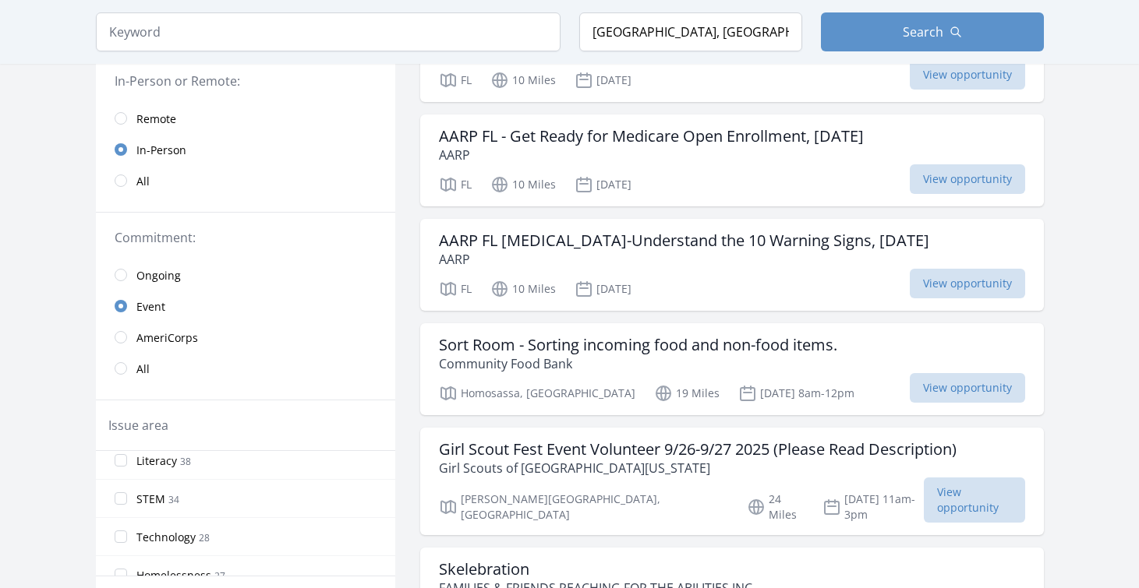
scroll to position [545, 0]
click at [125, 458] on input "Technology 28" at bounding box center [121, 459] width 12 height 12
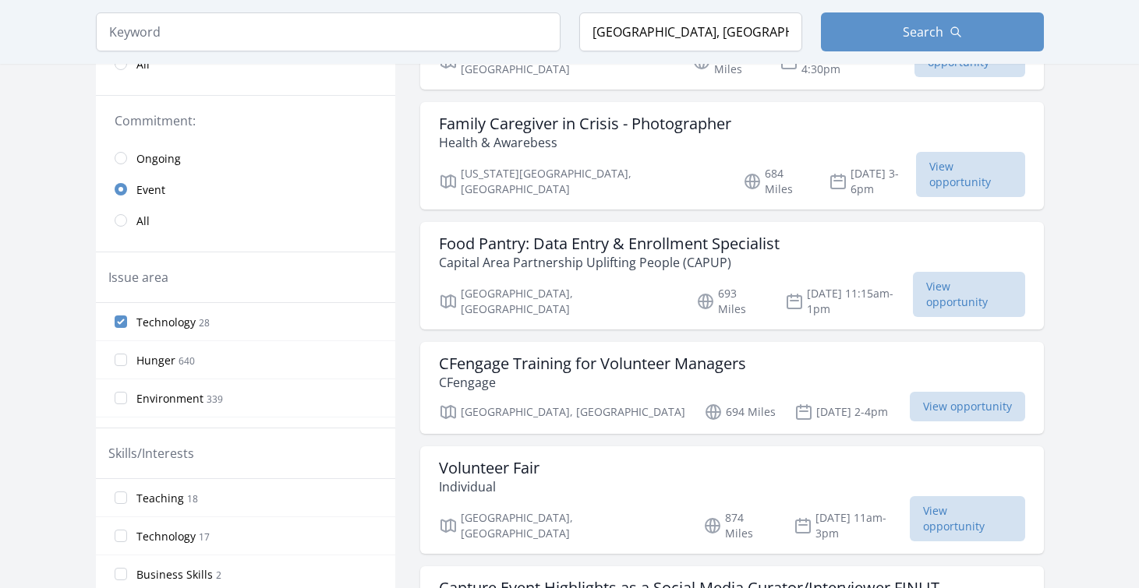
scroll to position [390, 0]
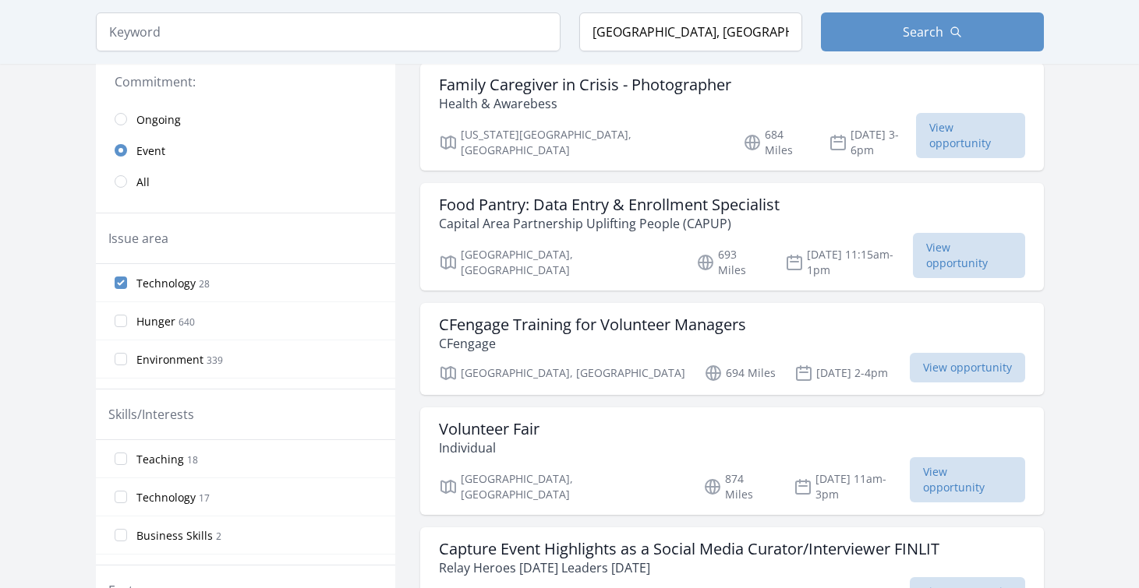
click at [122, 277] on label "Technology 28" at bounding box center [245, 282] width 299 height 31
click at [122, 277] on input "Technology 28" at bounding box center [121, 283] width 12 height 12
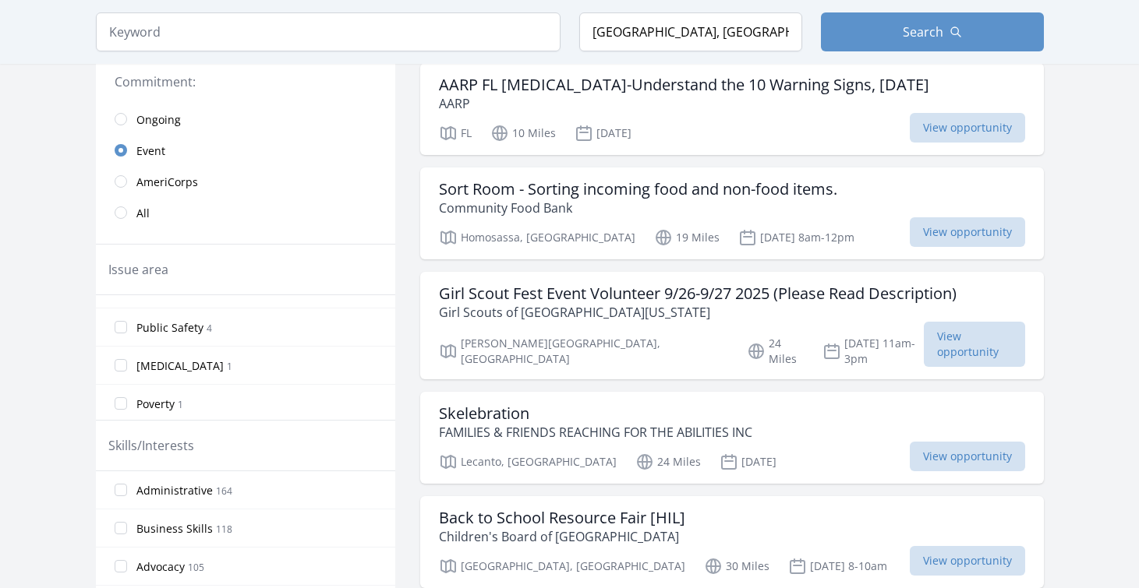
scroll to position [906, 0]
